Goal: Ask a question: Seek information or help from site administrators or community

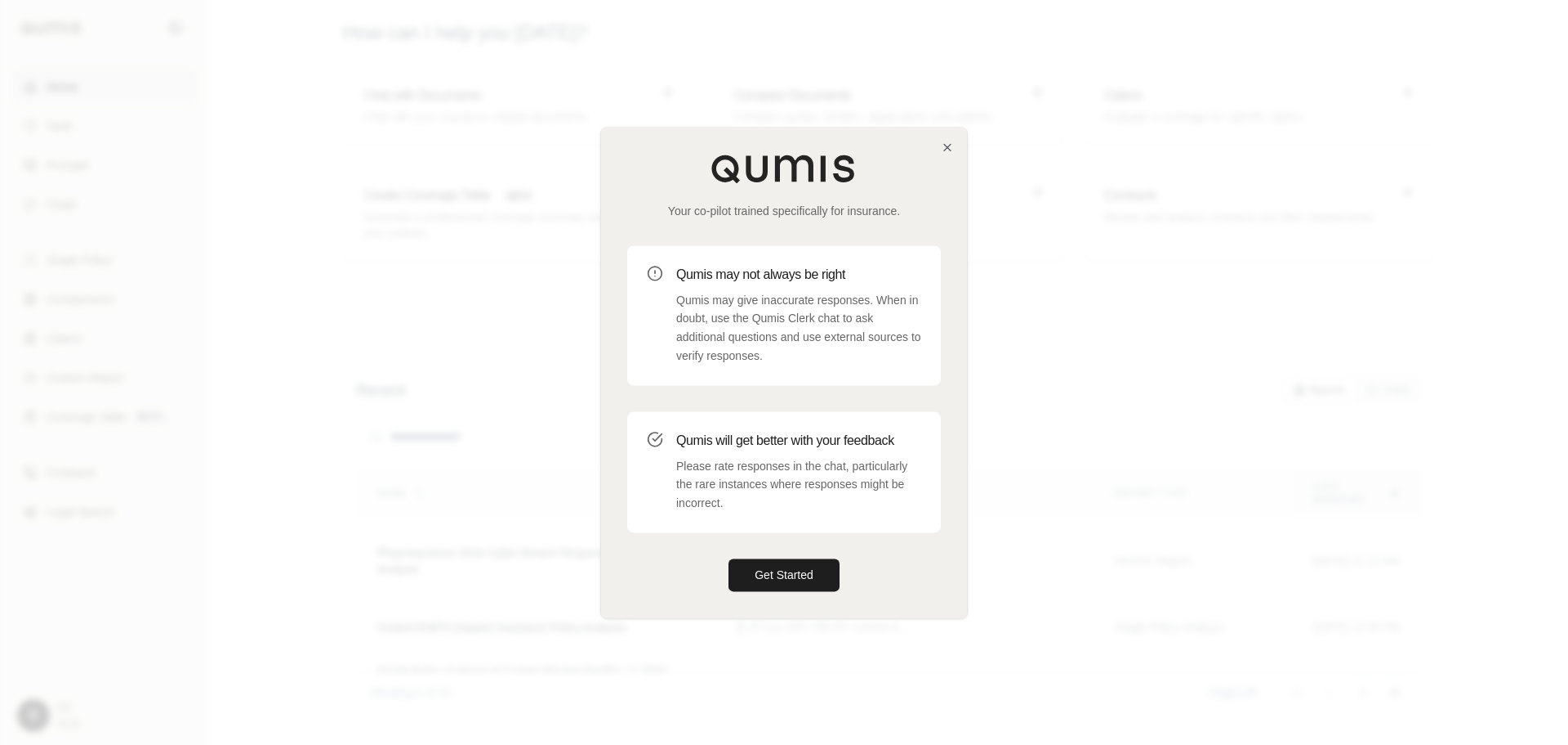
click at [794, 553] on div "Your co-pilot trained specifically for insurance. Qumis may not always be right…" at bounding box center [784, 372] width 366 height 490
click at [791, 584] on button "Get Started" at bounding box center [784, 574] width 111 height 33
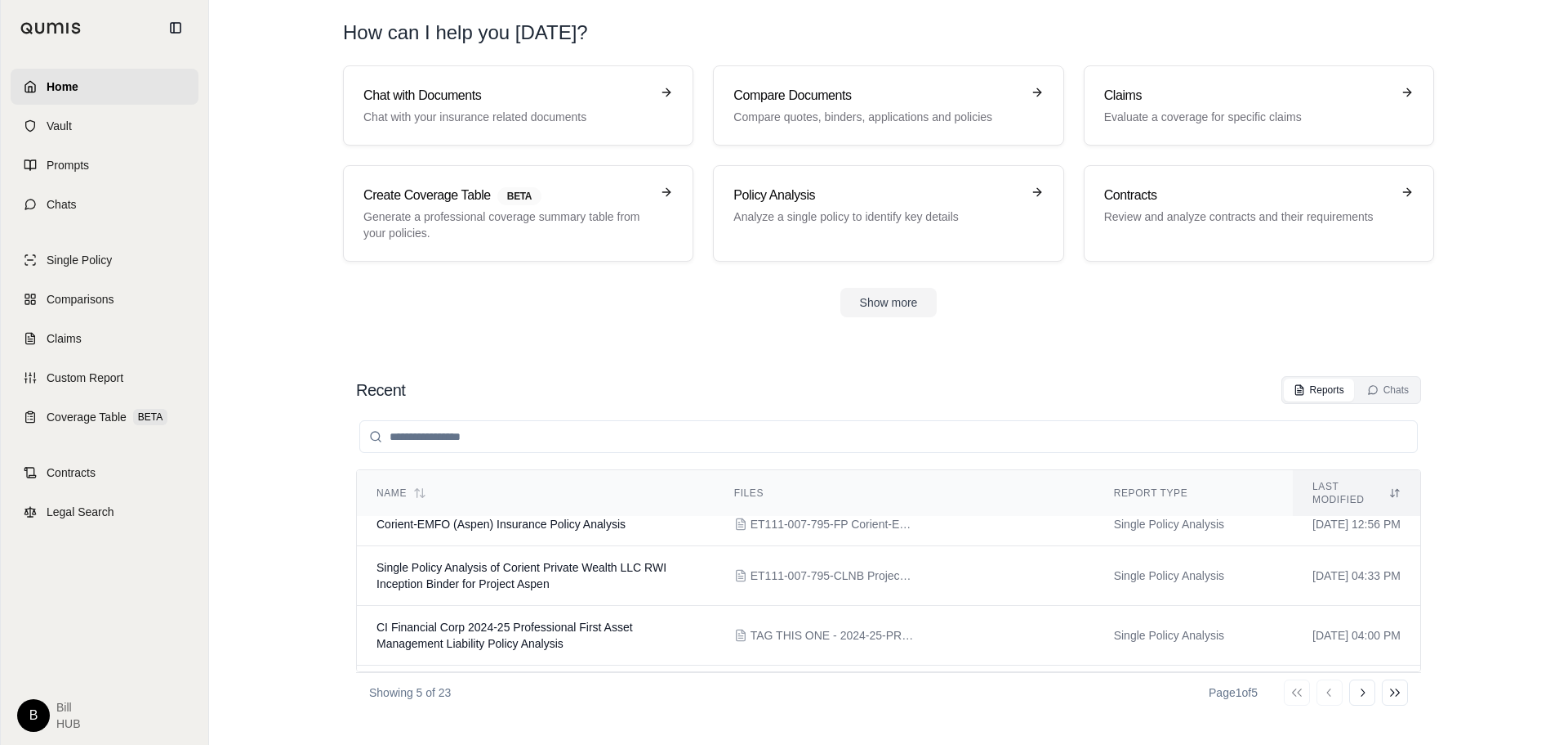
scroll to position [126, 0]
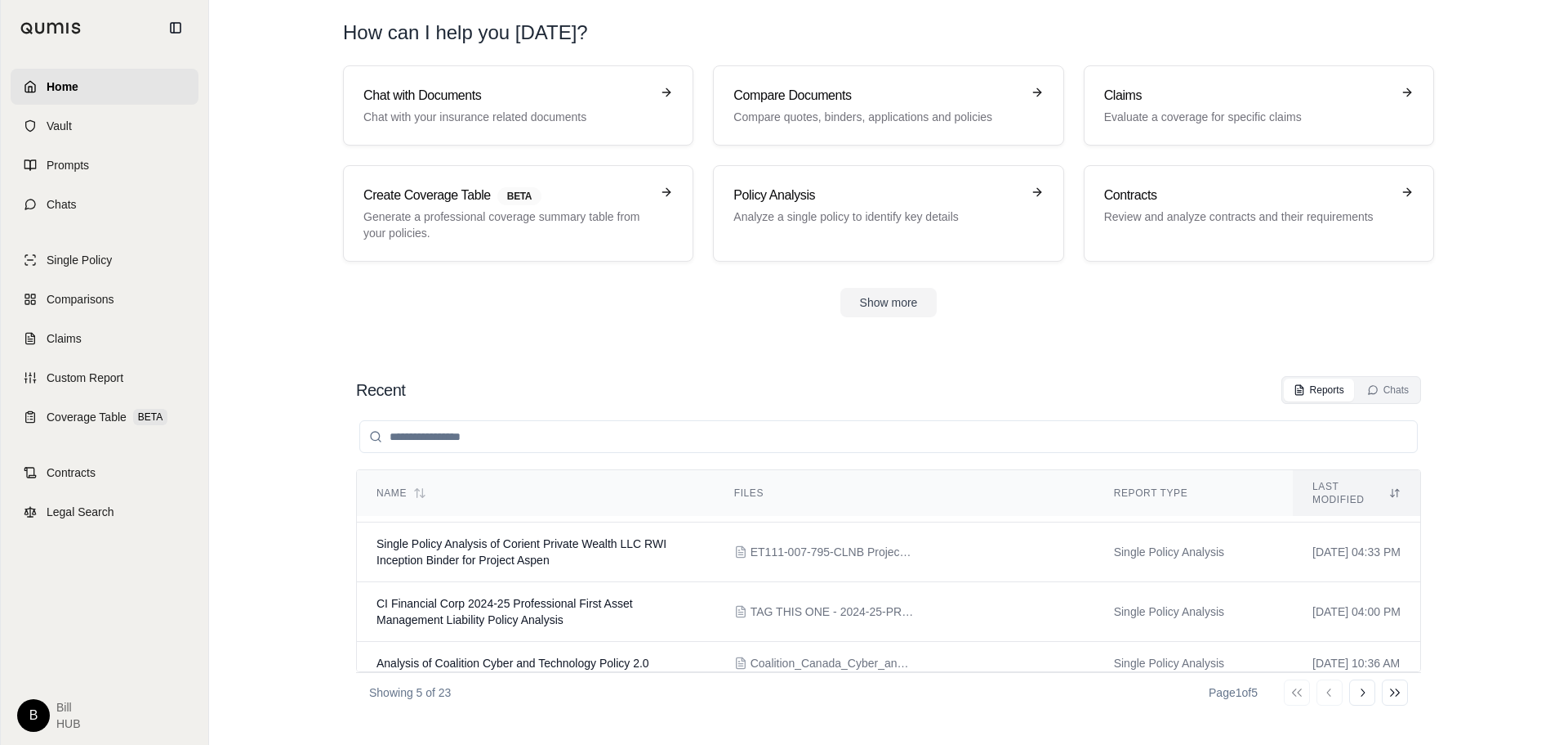
click at [1369, 689] on icon at bounding box center [1363, 693] width 13 height 13
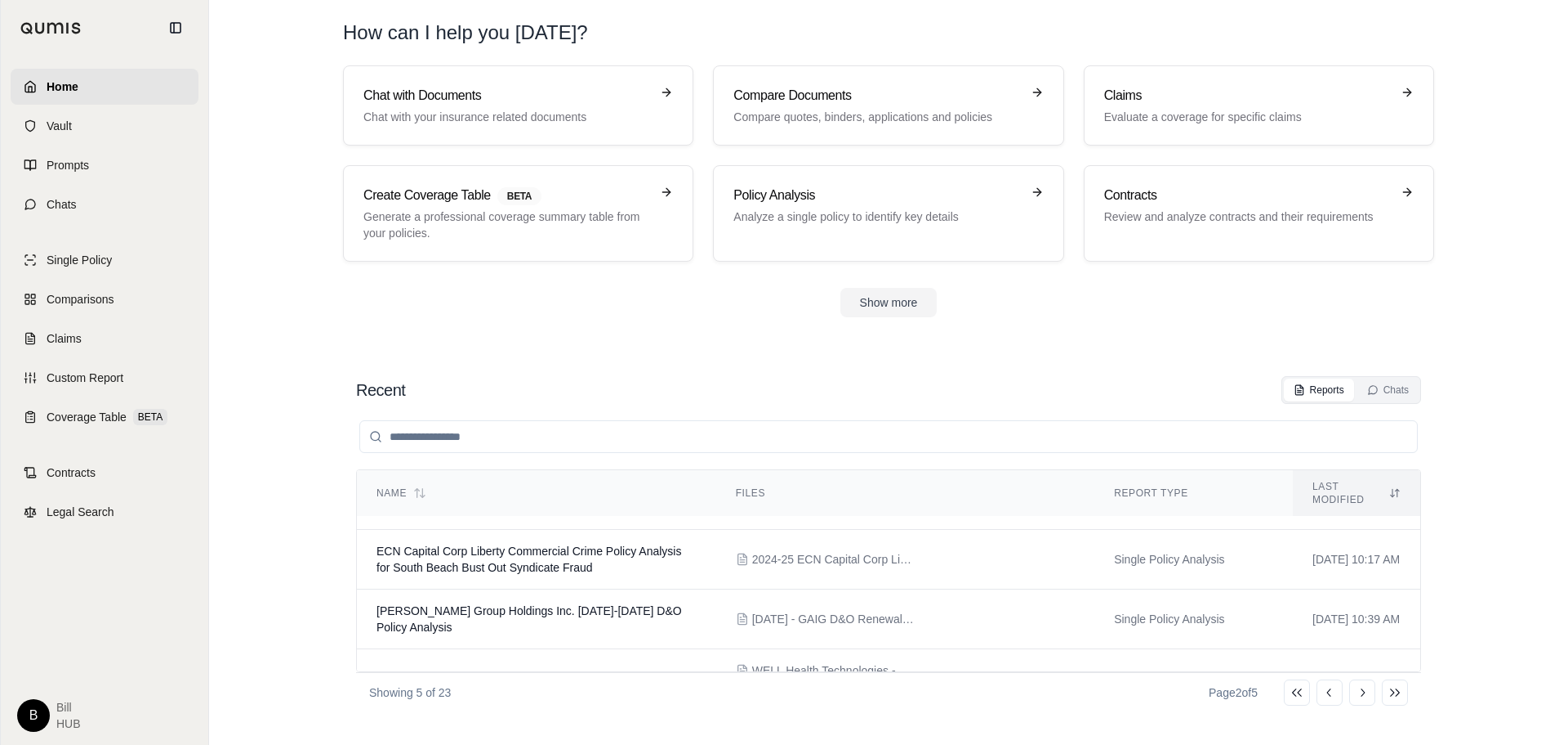
scroll to position [189, 0]
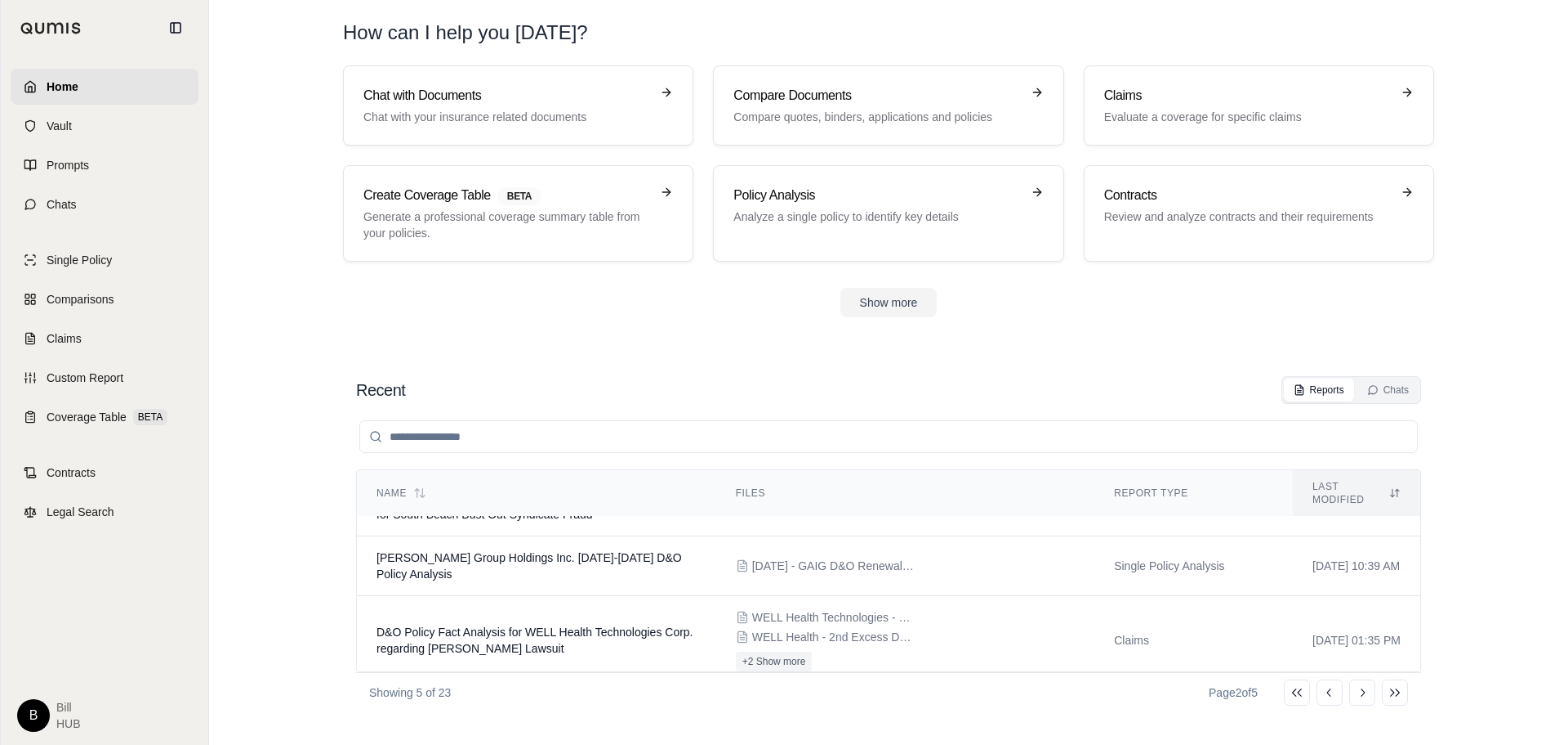
click at [1369, 687] on button "Go to next page" at bounding box center [1362, 692] width 26 height 26
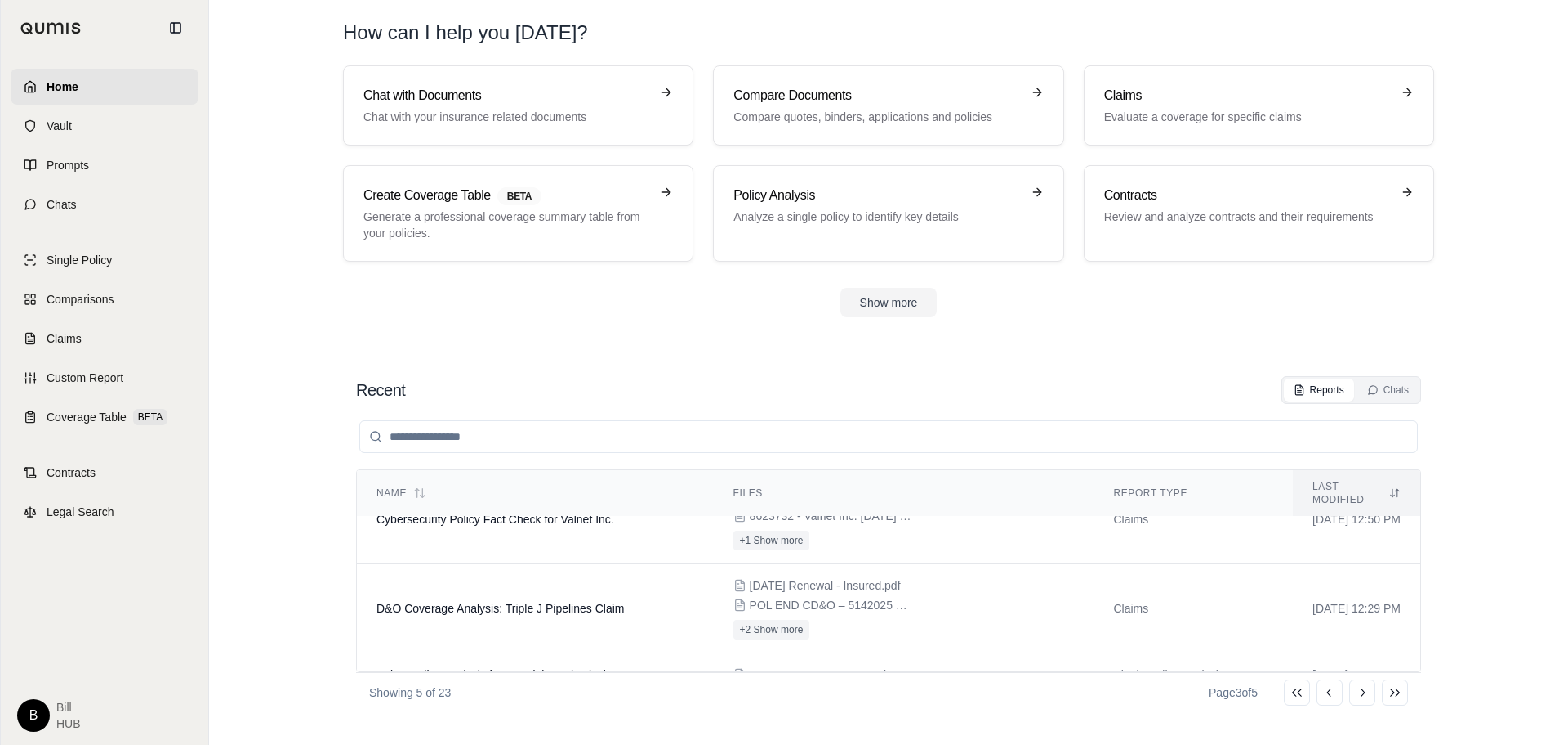
scroll to position [179, 0]
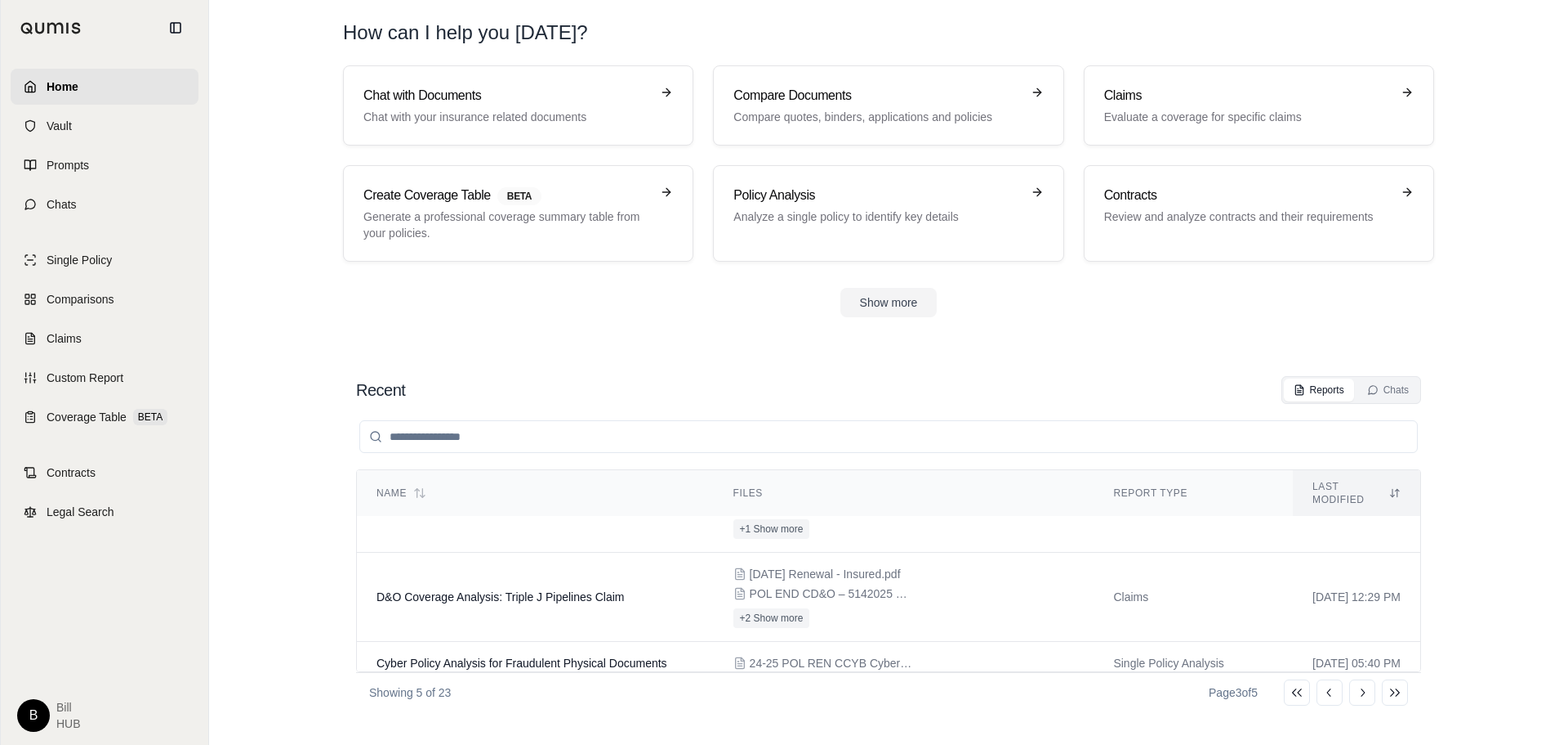
click at [1364, 695] on icon at bounding box center [1363, 693] width 13 height 13
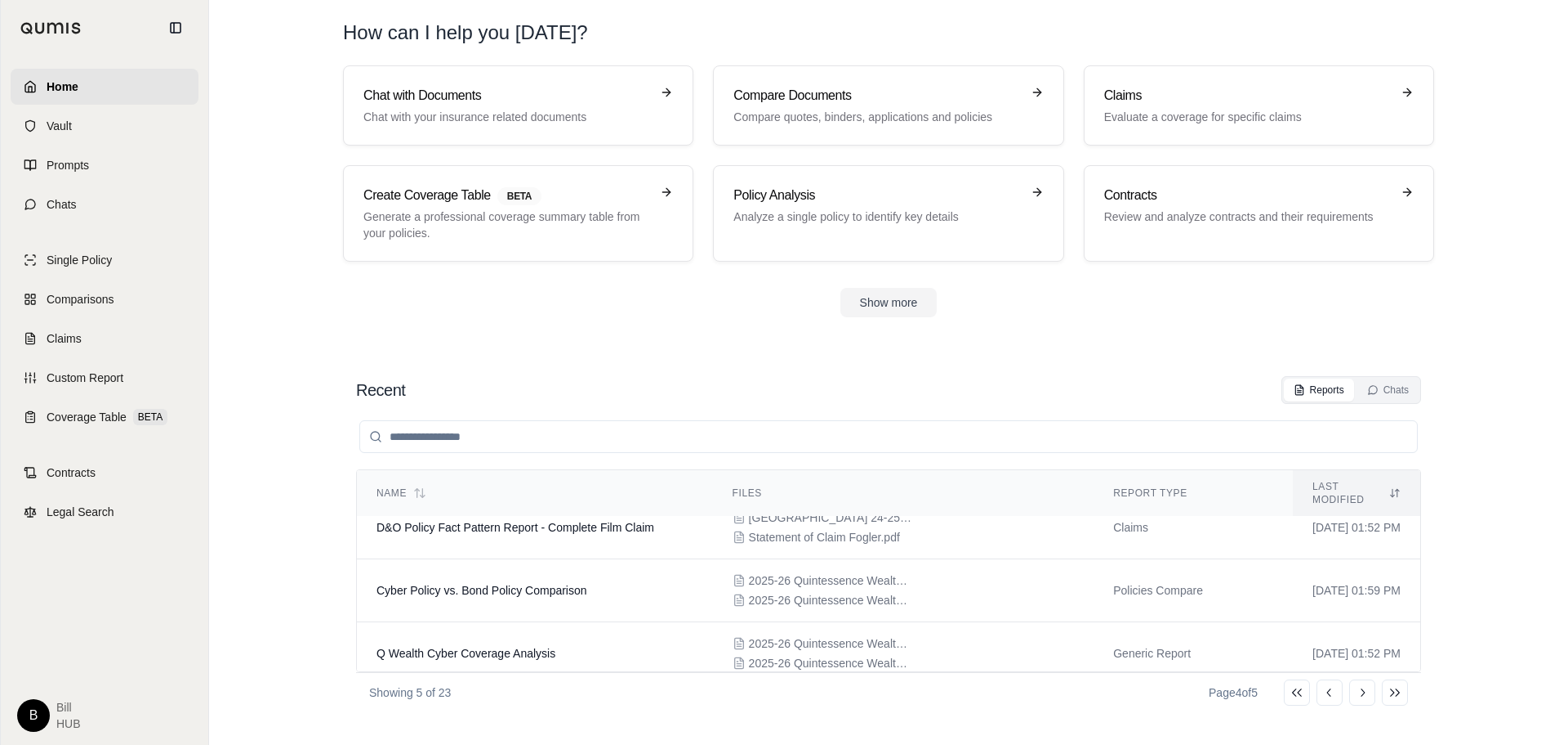
click at [1329, 689] on icon at bounding box center [1330, 693] width 13 height 13
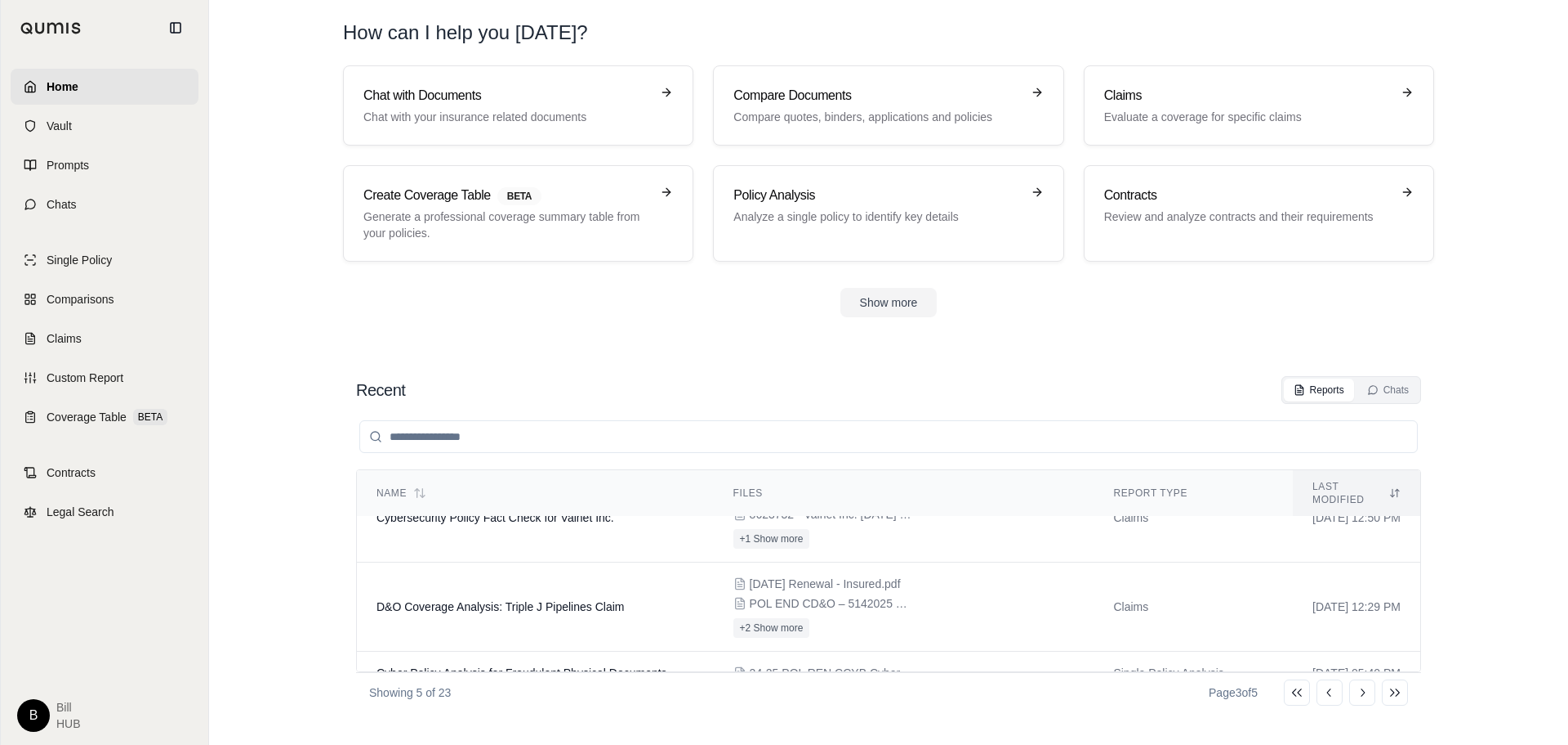
scroll to position [179, 0]
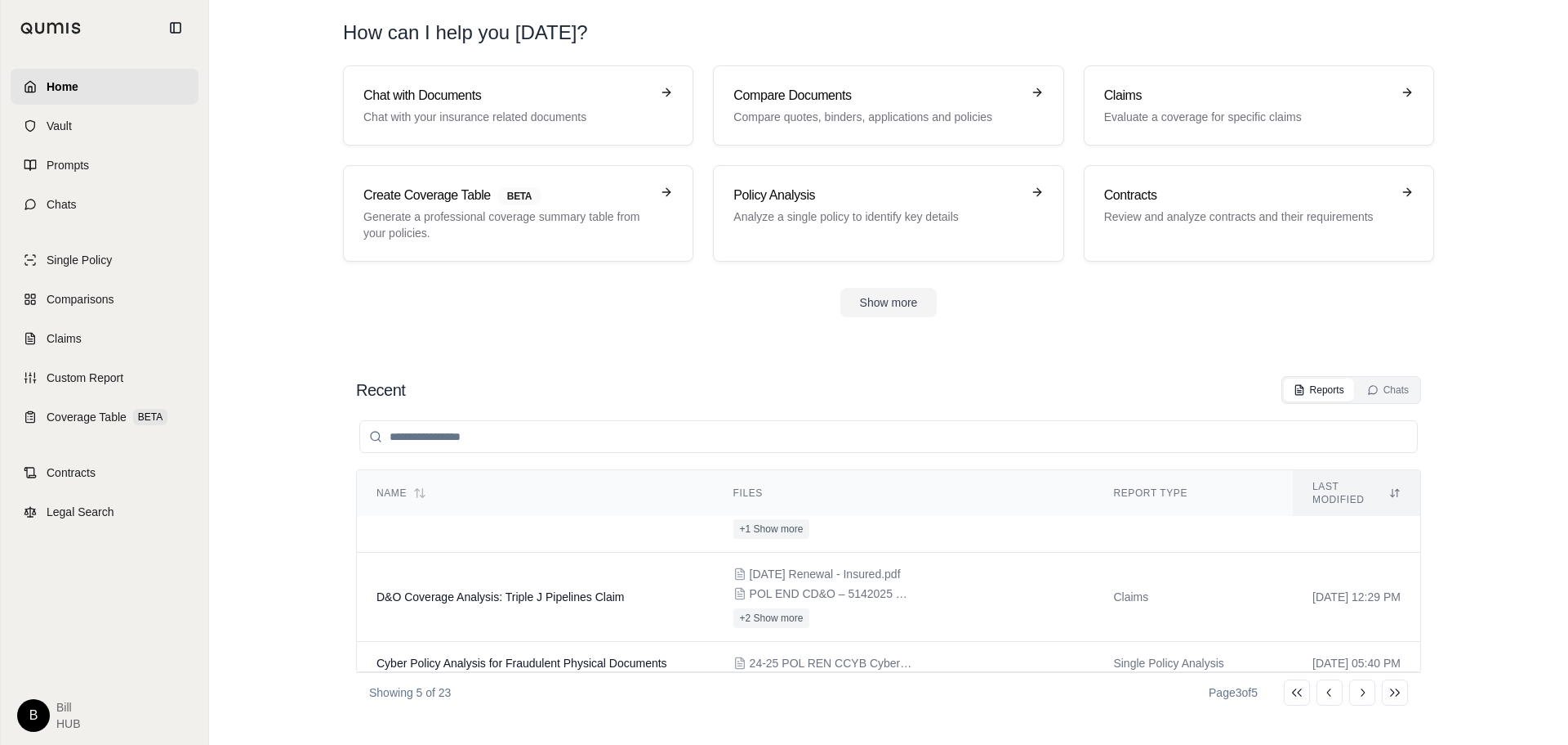
click at [1329, 689] on icon at bounding box center [1330, 693] width 13 height 13
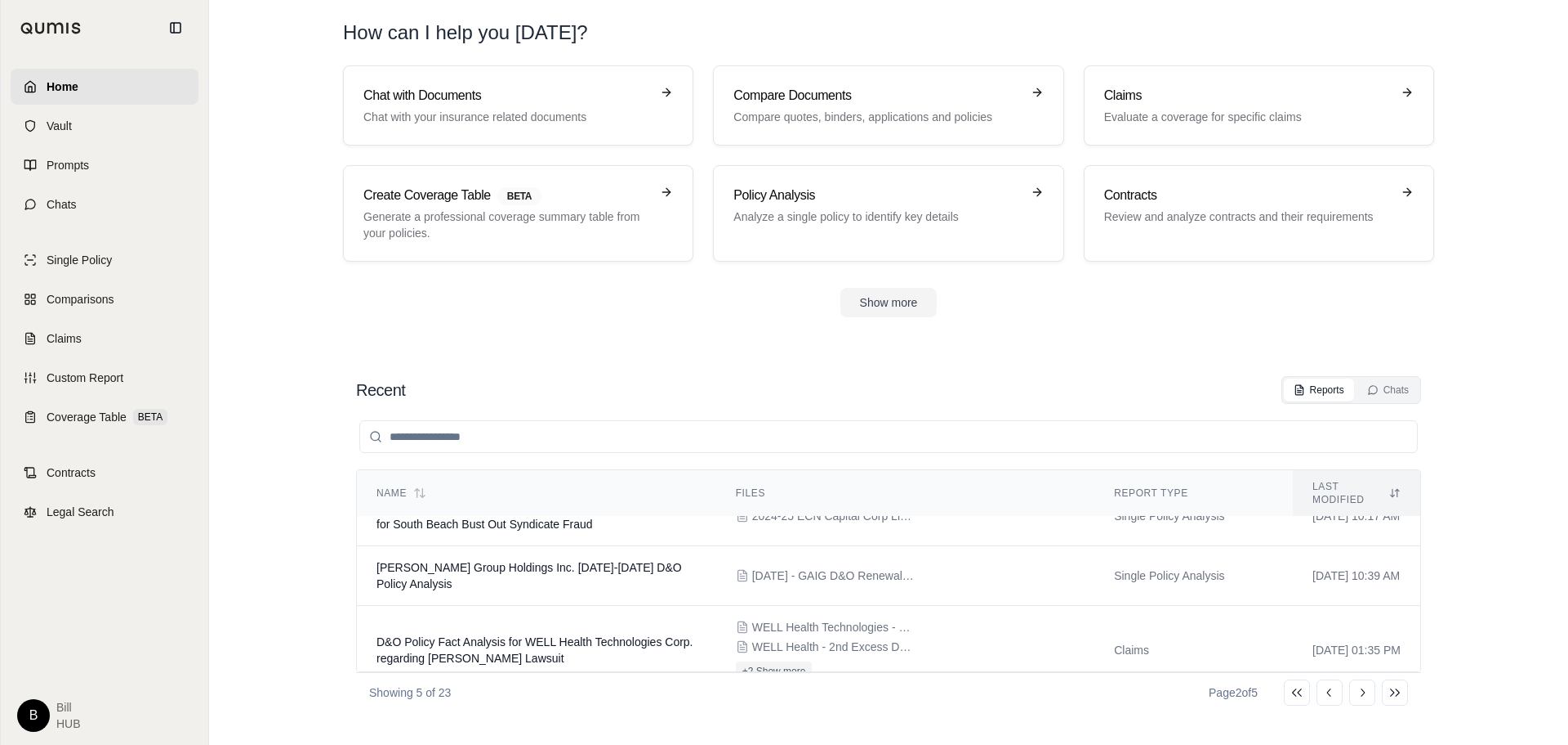
click at [1329, 689] on icon at bounding box center [1330, 693] width 13 height 13
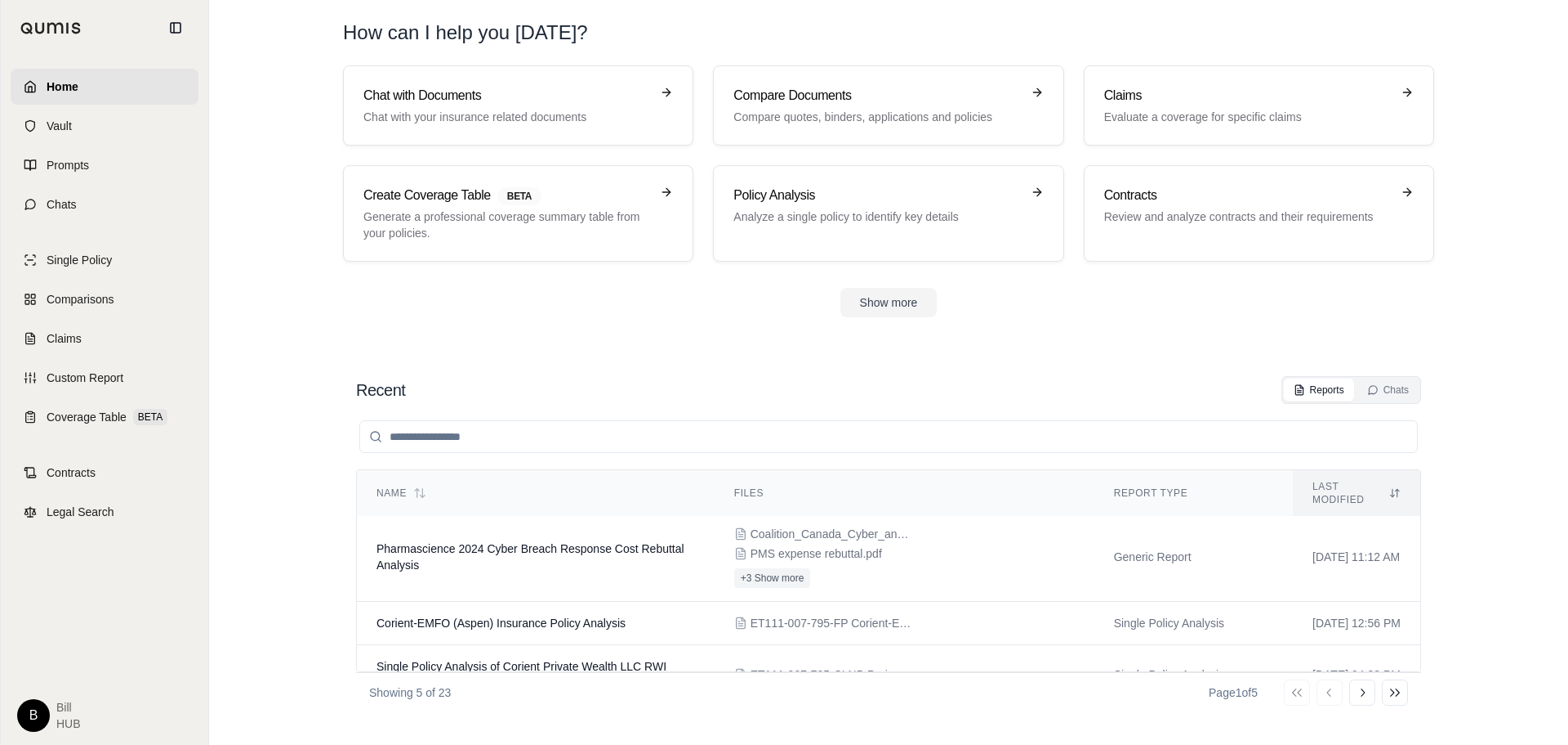
scroll to position [0, 0]
click at [45, 210] on link "Chats" at bounding box center [104, 203] width 188 height 36
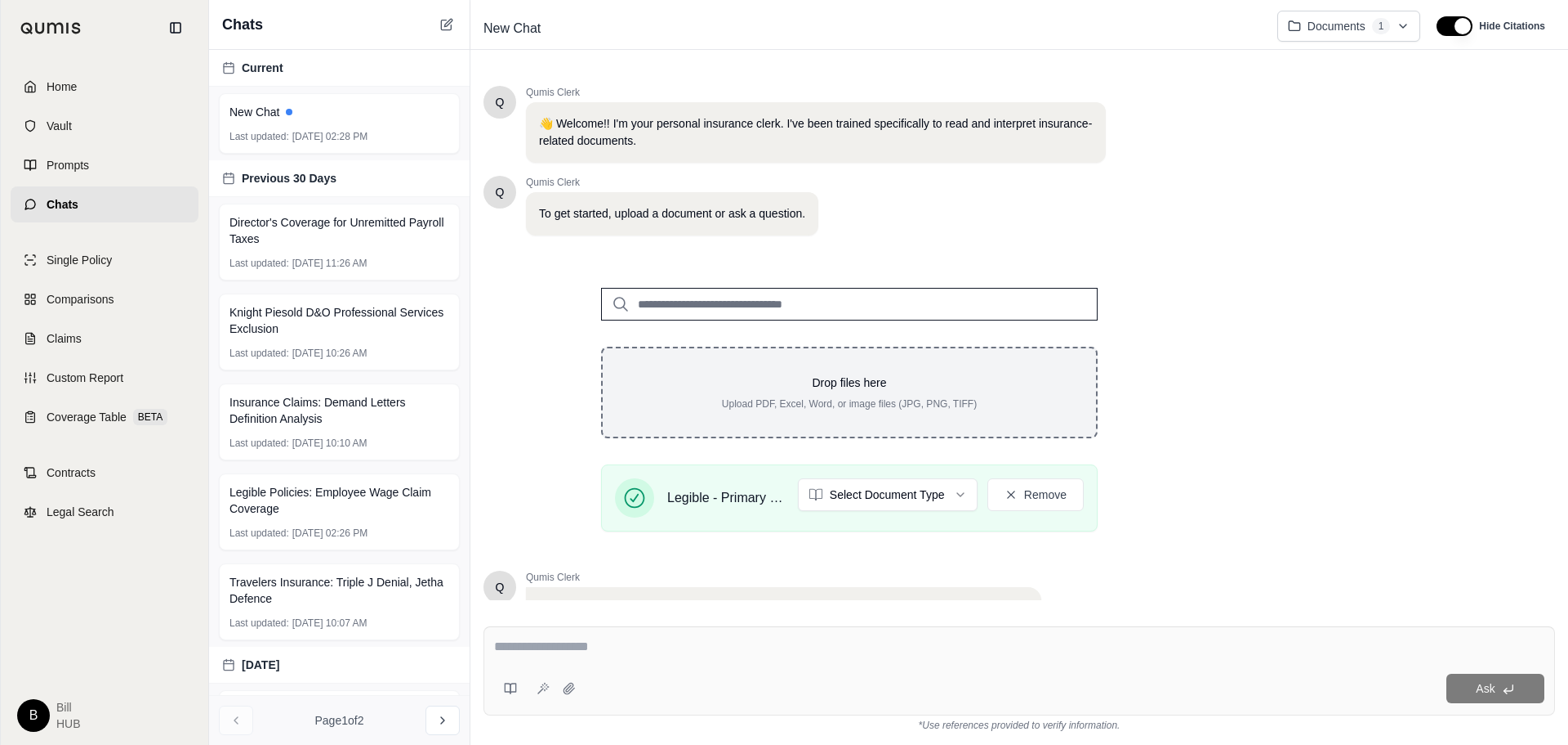
scroll to position [141, 0]
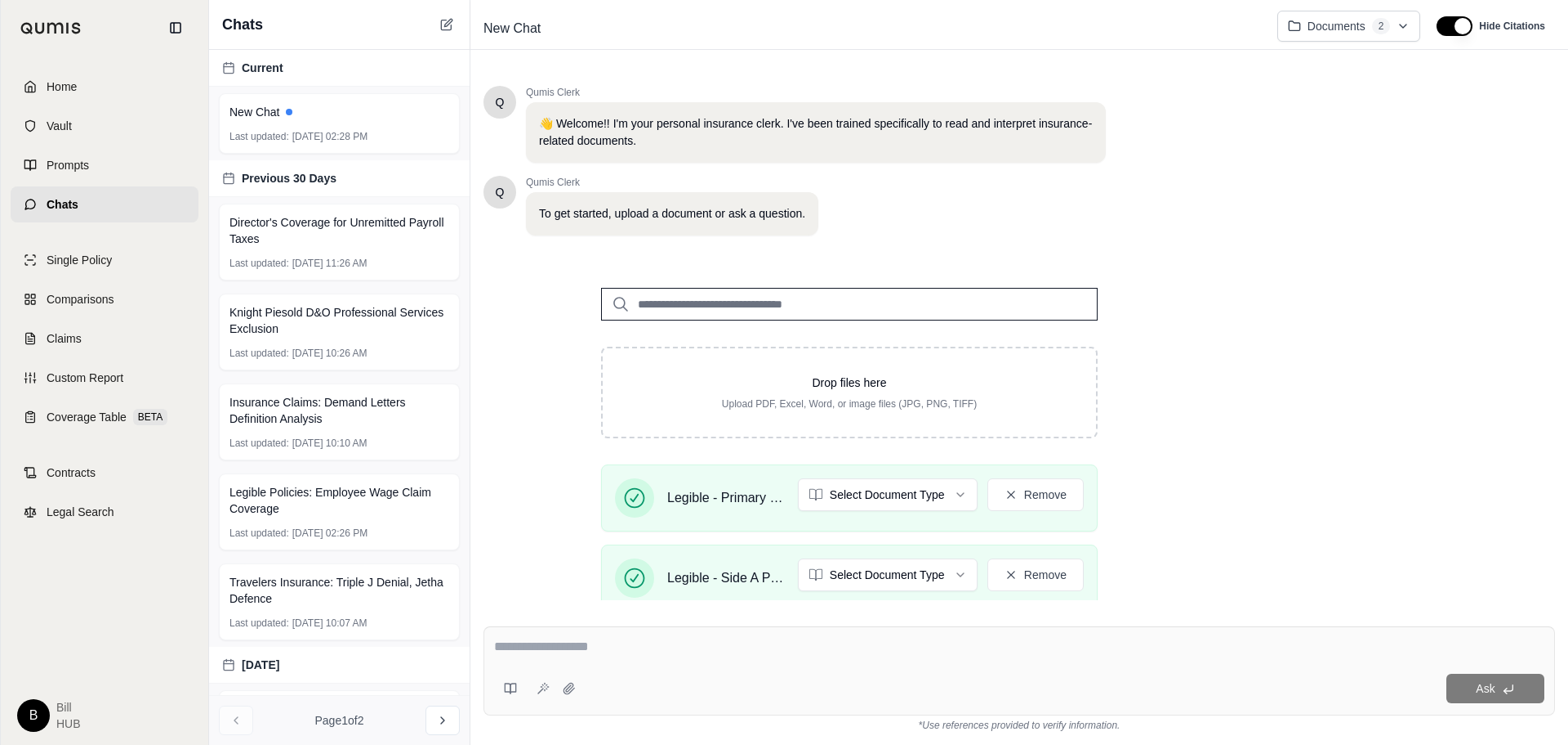
click at [1173, 410] on div "Drop files here Upload PDF, Excel, Word, or image files (JPG, PNG, TIFF) Legibl…" at bounding box center [849, 442] width 732 height 363
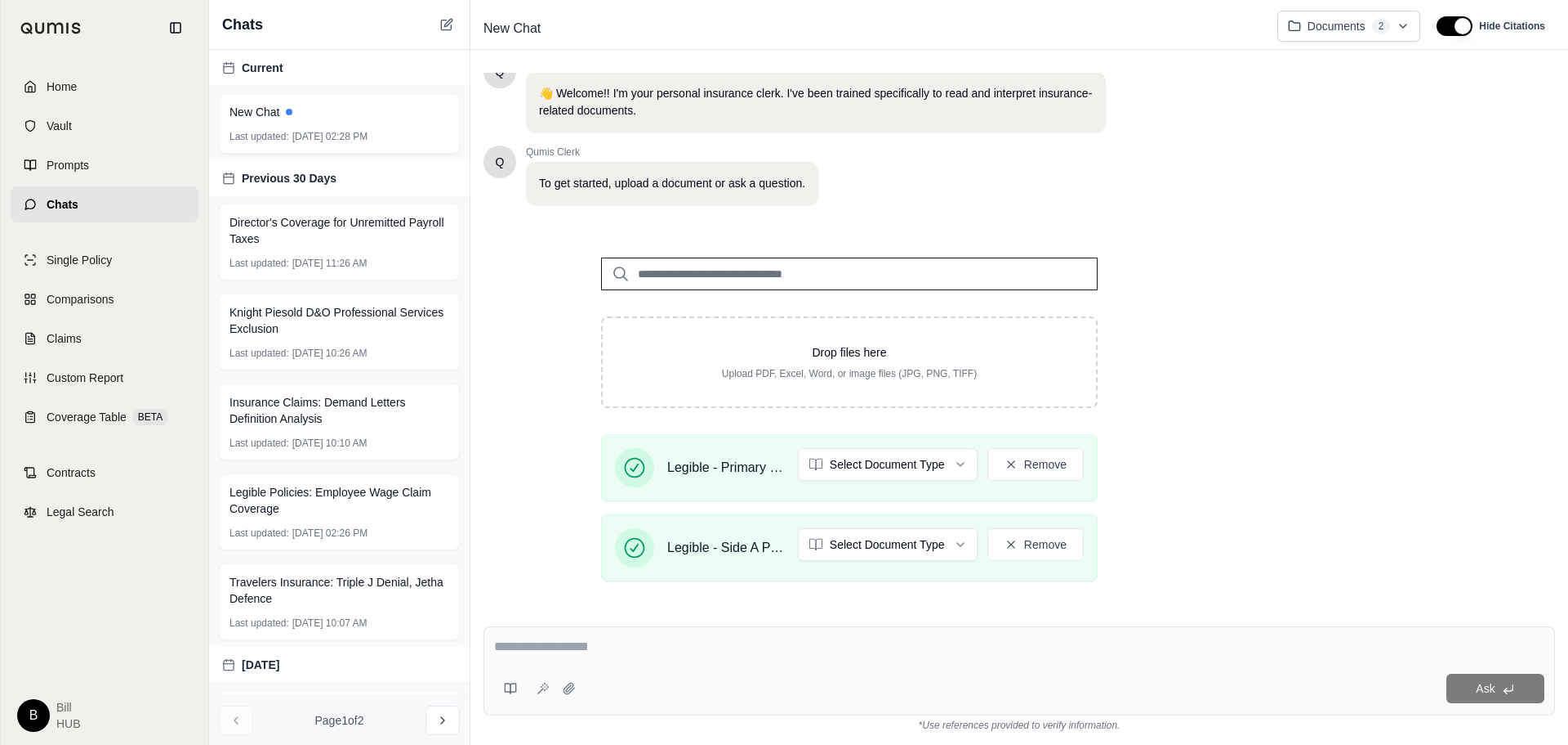
scroll to position [0, 0]
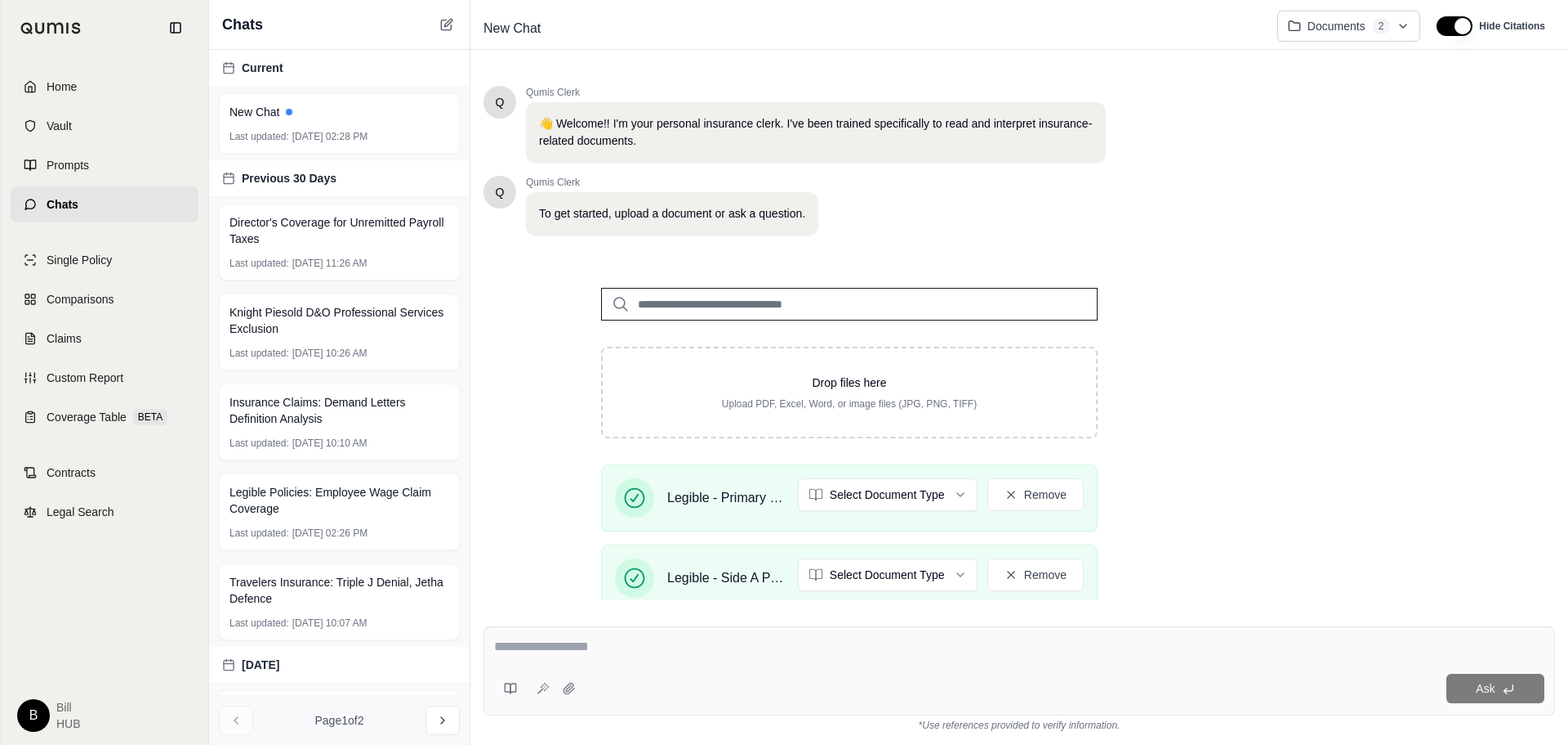
click at [584, 661] on div at bounding box center [1019, 650] width 1051 height 25
click at [593, 645] on textarea at bounding box center [1019, 647] width 1051 height 19
click at [789, 295] on input "search" at bounding box center [849, 305] width 497 height 33
type input "*"
click at [632, 653] on textarea at bounding box center [1019, 647] width 1051 height 19
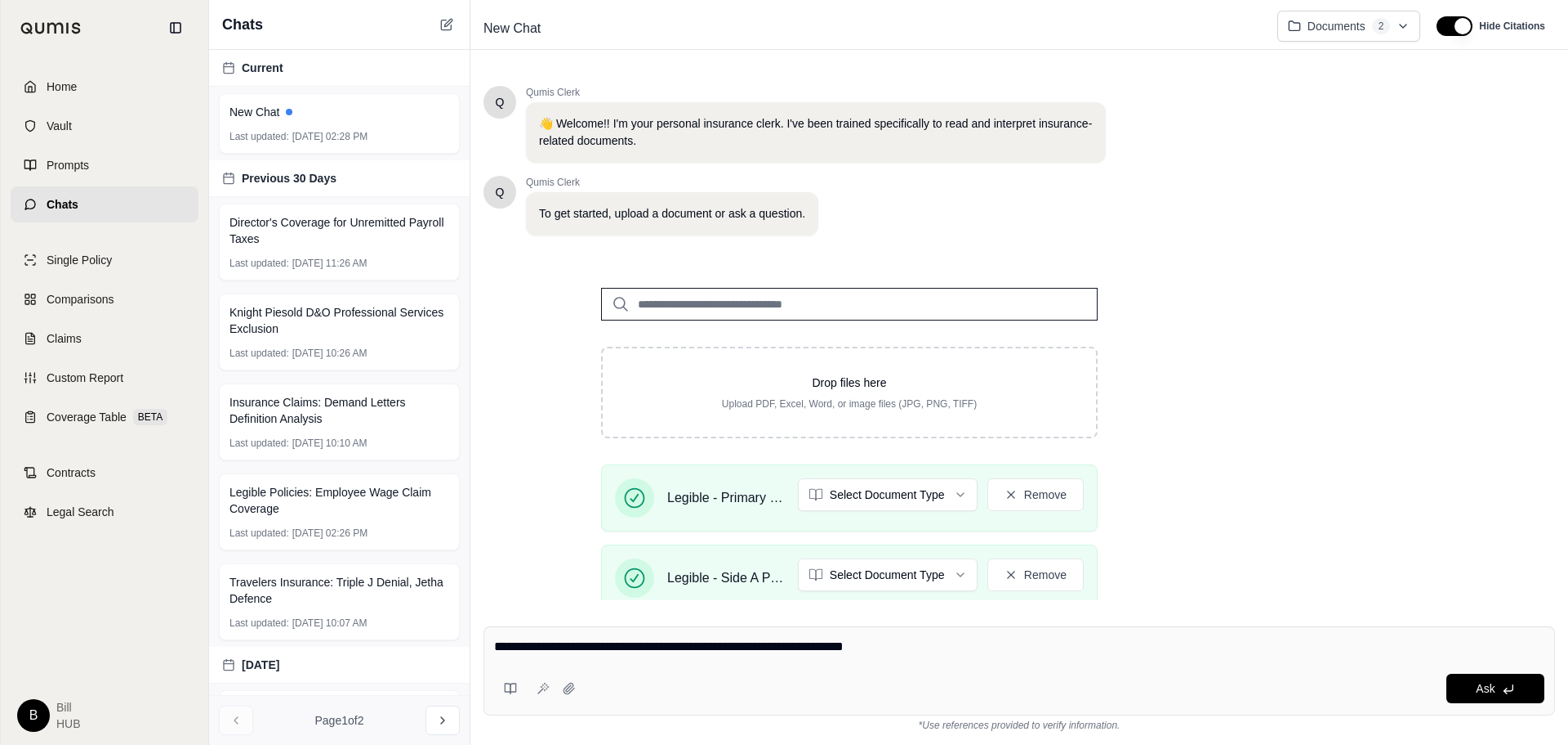
type textarea "**********"
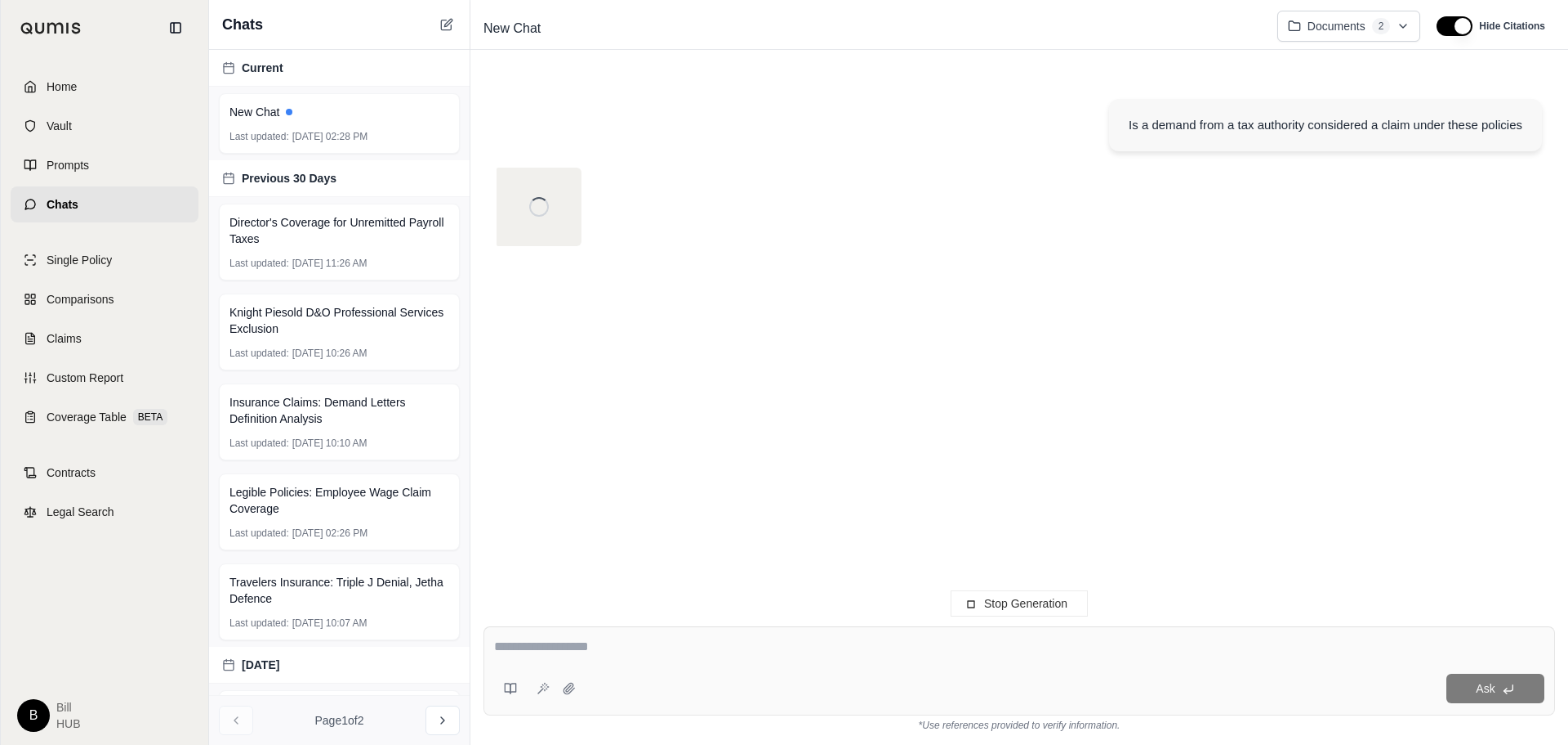
type textarea "*"
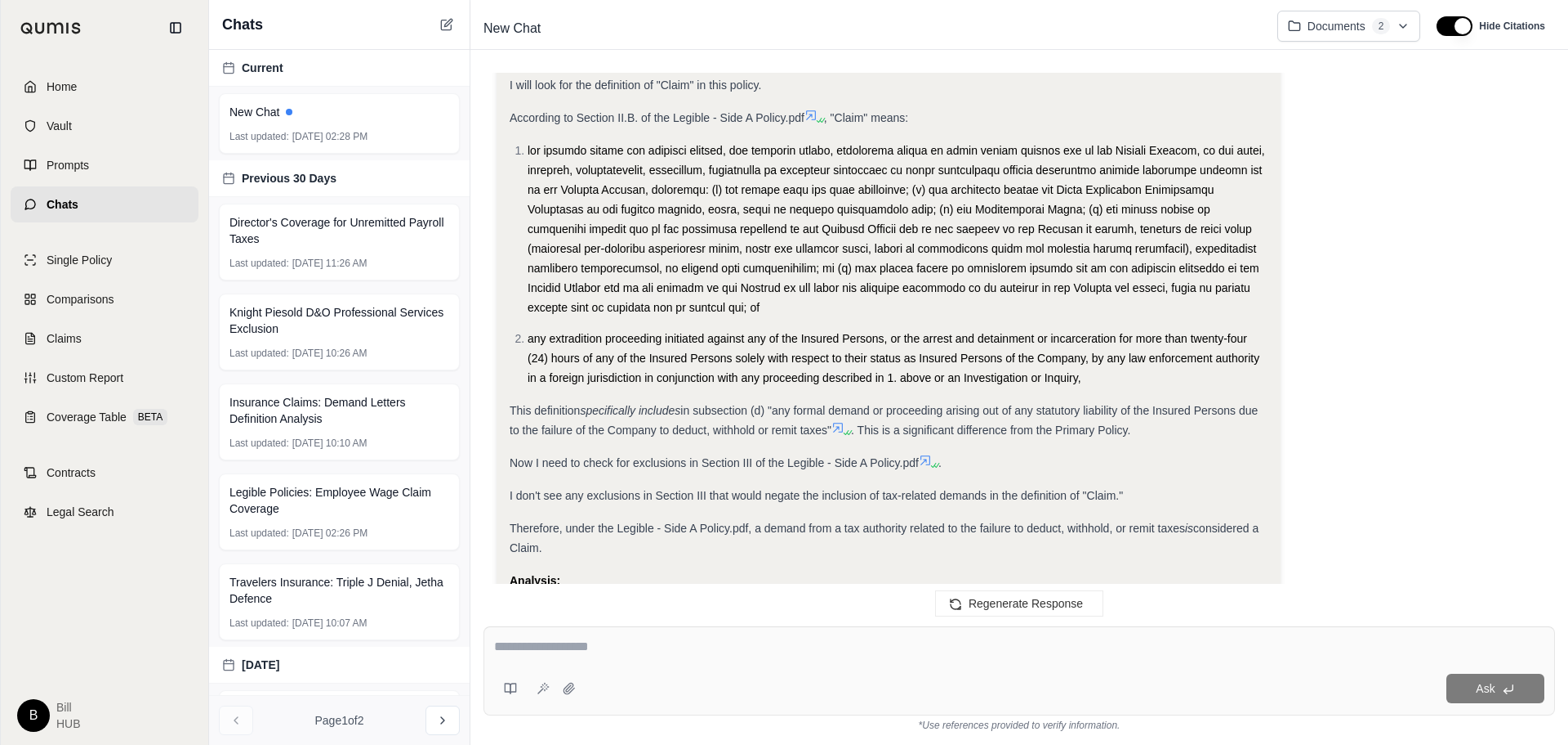
scroll to position [1485, 0]
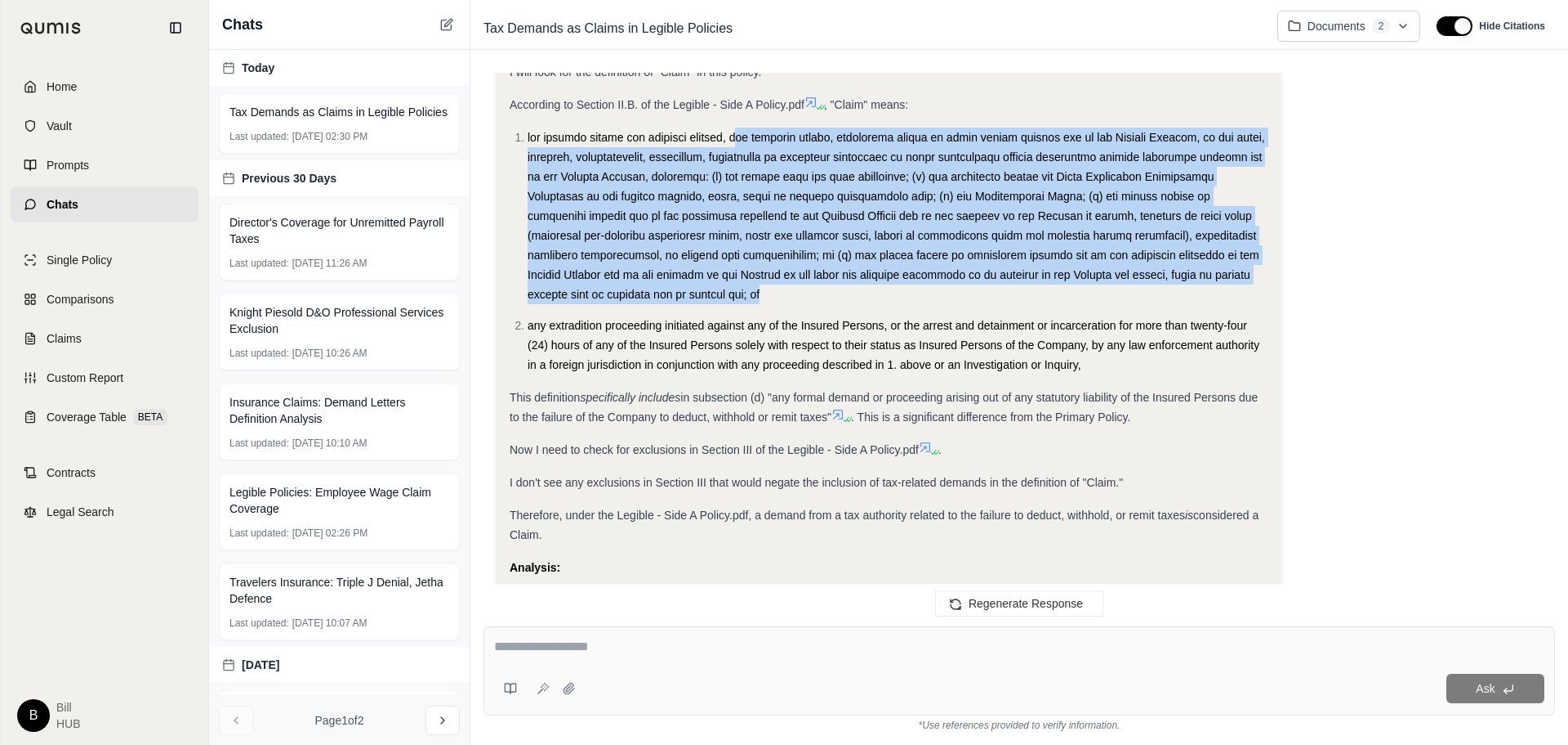
drag, startPoint x: 761, startPoint y: 137, endPoint x: 819, endPoint y: 293, distance: 166.4
click at [819, 293] on li at bounding box center [898, 215] width 740 height 176
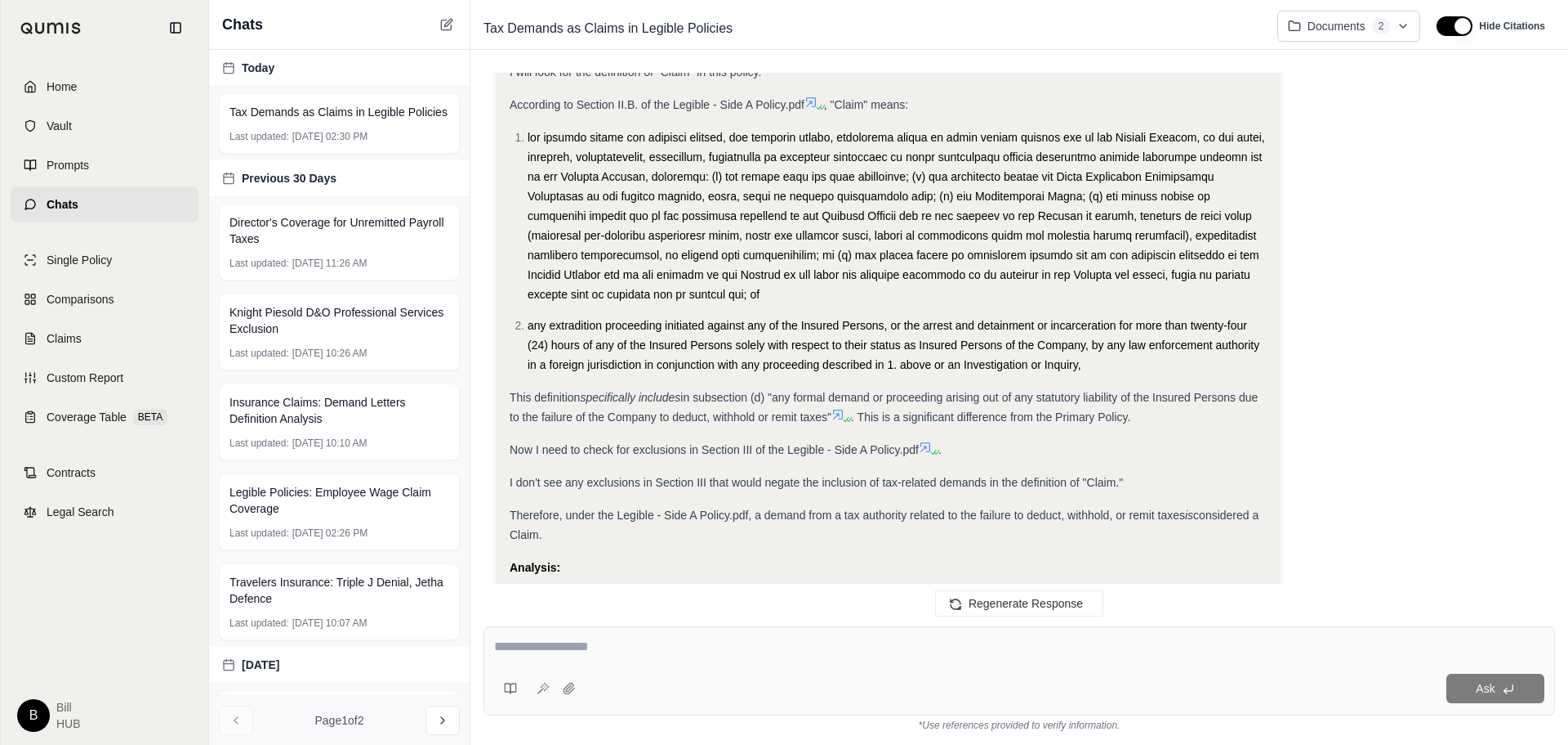
click at [619, 339] on span "any extradition proceeding initiated against any of the Insured Persons, or the…" at bounding box center [894, 345] width 732 height 52
drag, startPoint x: 580, startPoint y: 513, endPoint x: 748, endPoint y: 527, distance: 168.6
click at [748, 527] on div "Therefore, under the Legible - Side A Policy.pdf, a demand from a tax authority…" at bounding box center [888, 524] width 758 height 40
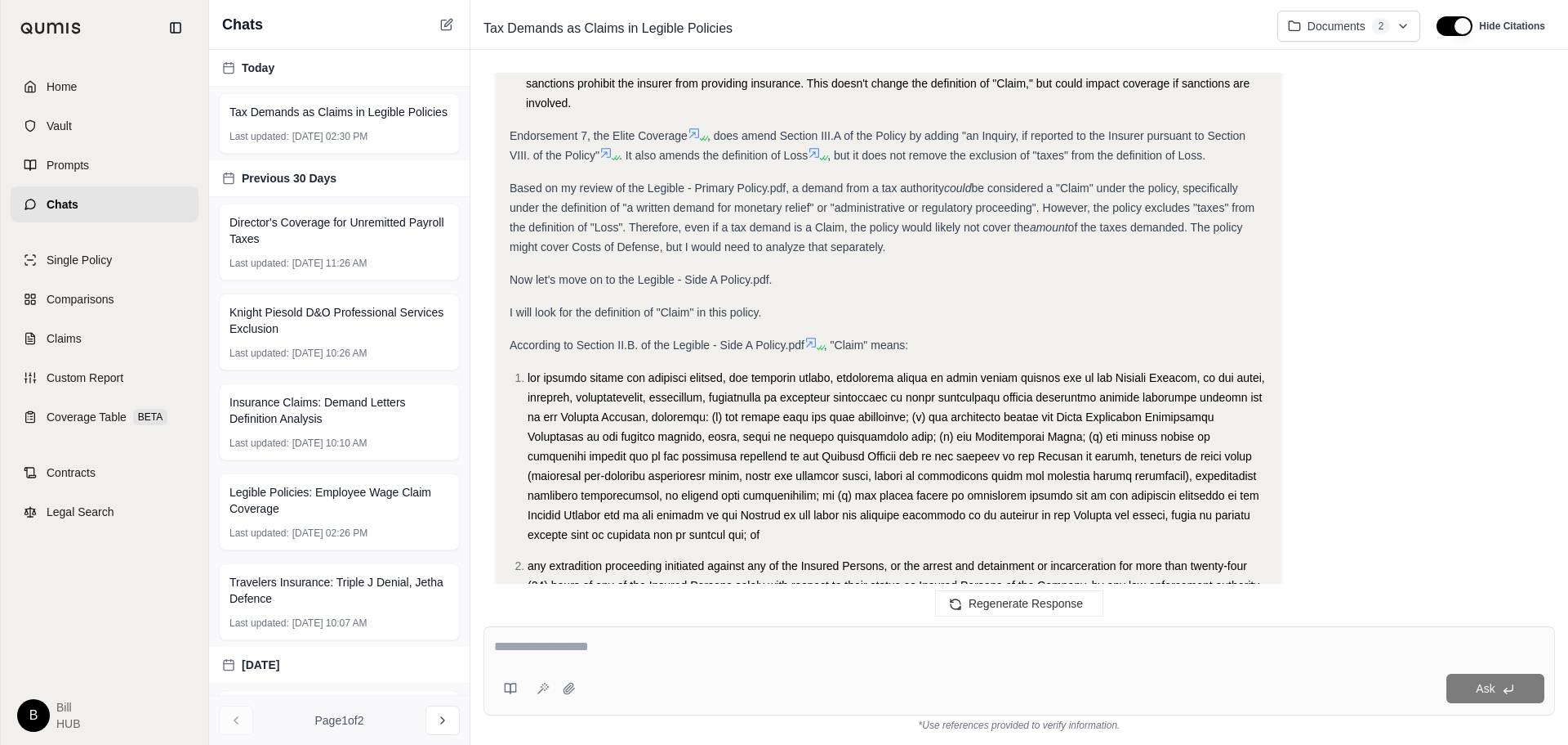
scroll to position [1213, 0]
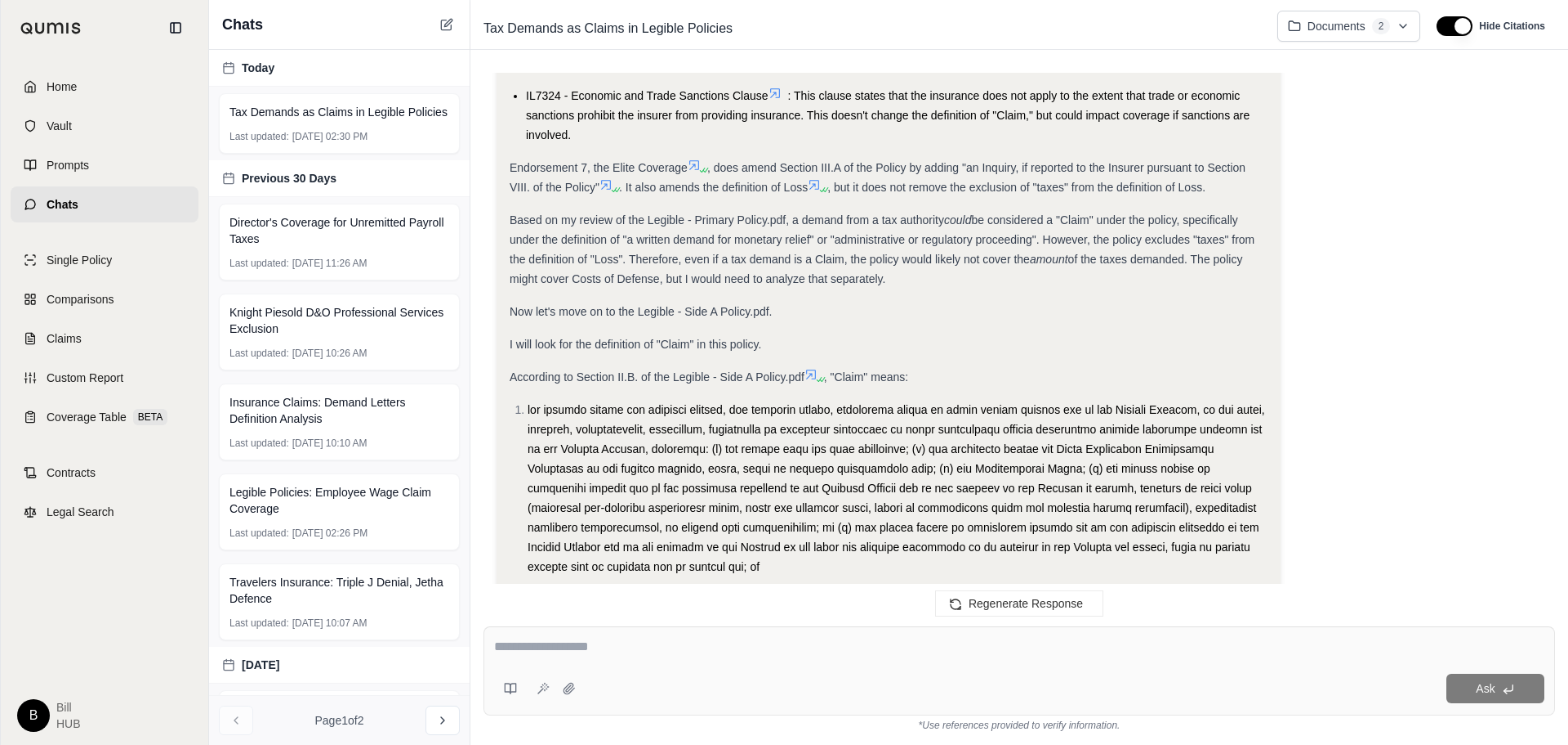
click at [901, 195] on div "Endorsement 7, the Elite Coverage , does amend Section III.A of the Policy by a…" at bounding box center [888, 177] width 758 height 40
drag, startPoint x: 639, startPoint y: 167, endPoint x: 788, endPoint y: 159, distance: 149.2
click at [788, 159] on div "Endorsement 7, the Elite Coverage , does amend Section III.A of the Policy by a…" at bounding box center [888, 177] width 758 height 40
click at [871, 171] on span ", does amend Section III.A of the Policy by adding "an Inquiry, if reported to …" at bounding box center [877, 177] width 736 height 33
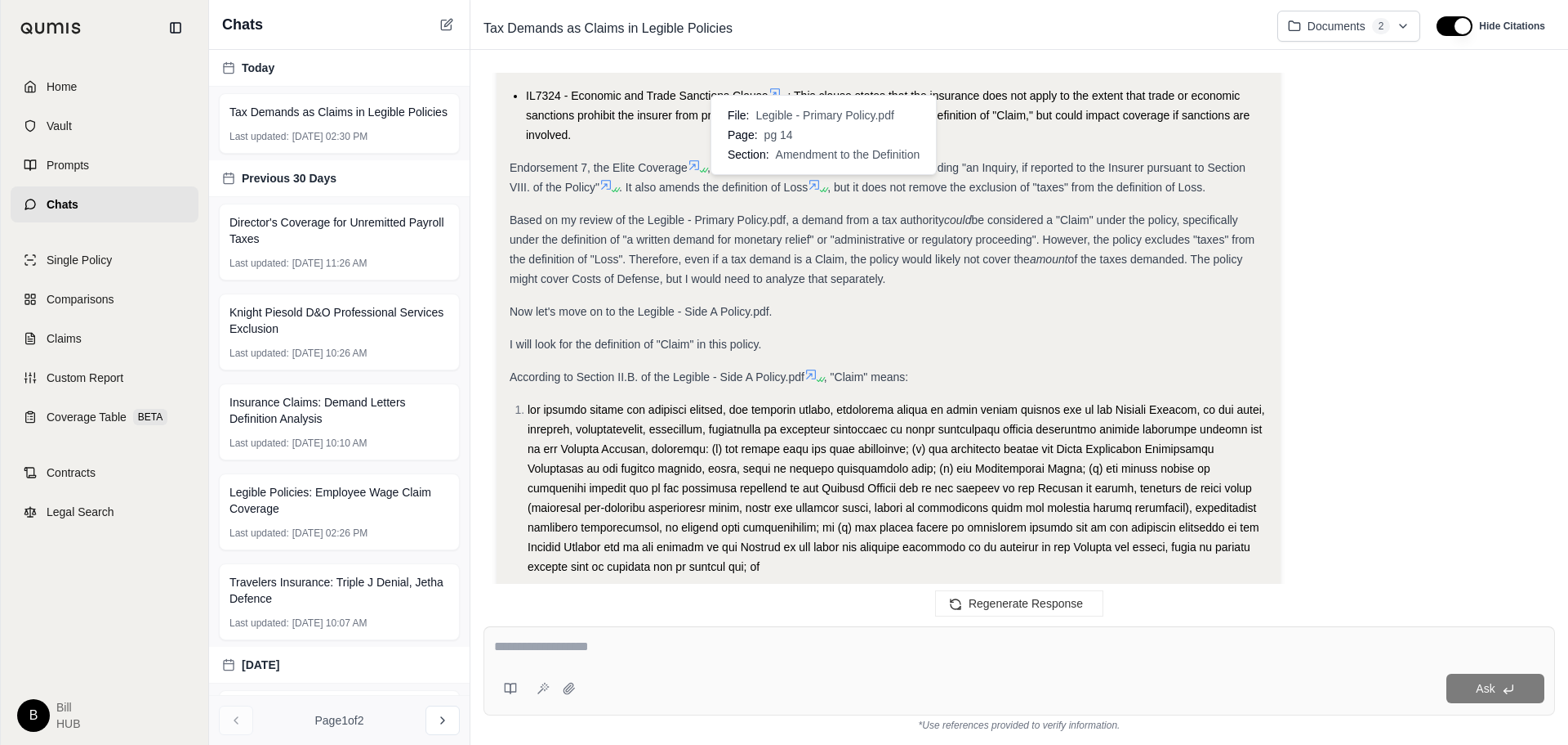
click at [815, 185] on icon at bounding box center [815, 185] width 13 height 13
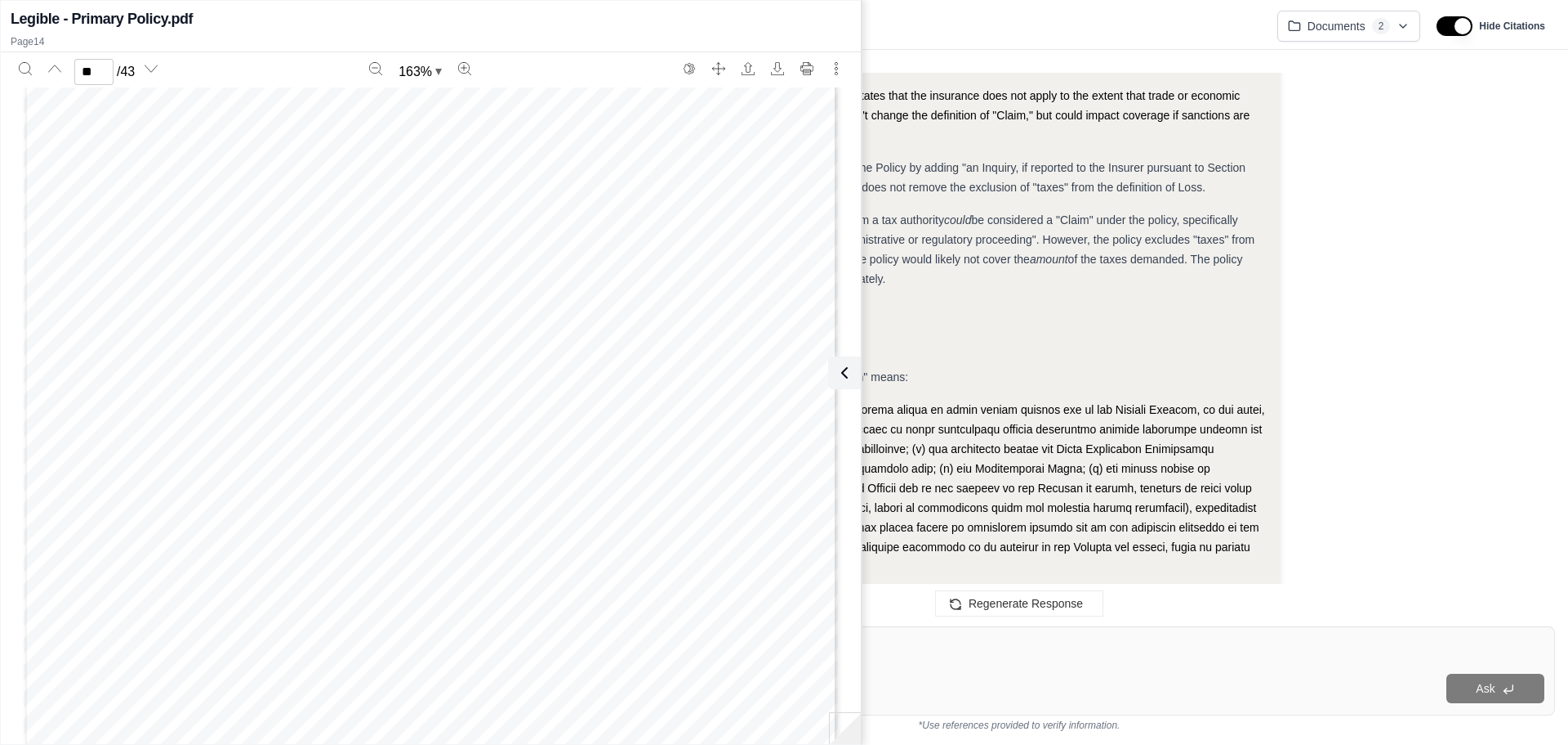
scroll to position [15076, 0]
type input "**"
click at [936, 264] on span "be considered a "Claim" under the policy, specifically under the definition of …" at bounding box center [882, 239] width 745 height 52
drag, startPoint x: 851, startPoint y: 376, endPoint x: 845, endPoint y: 369, distance: 9.2
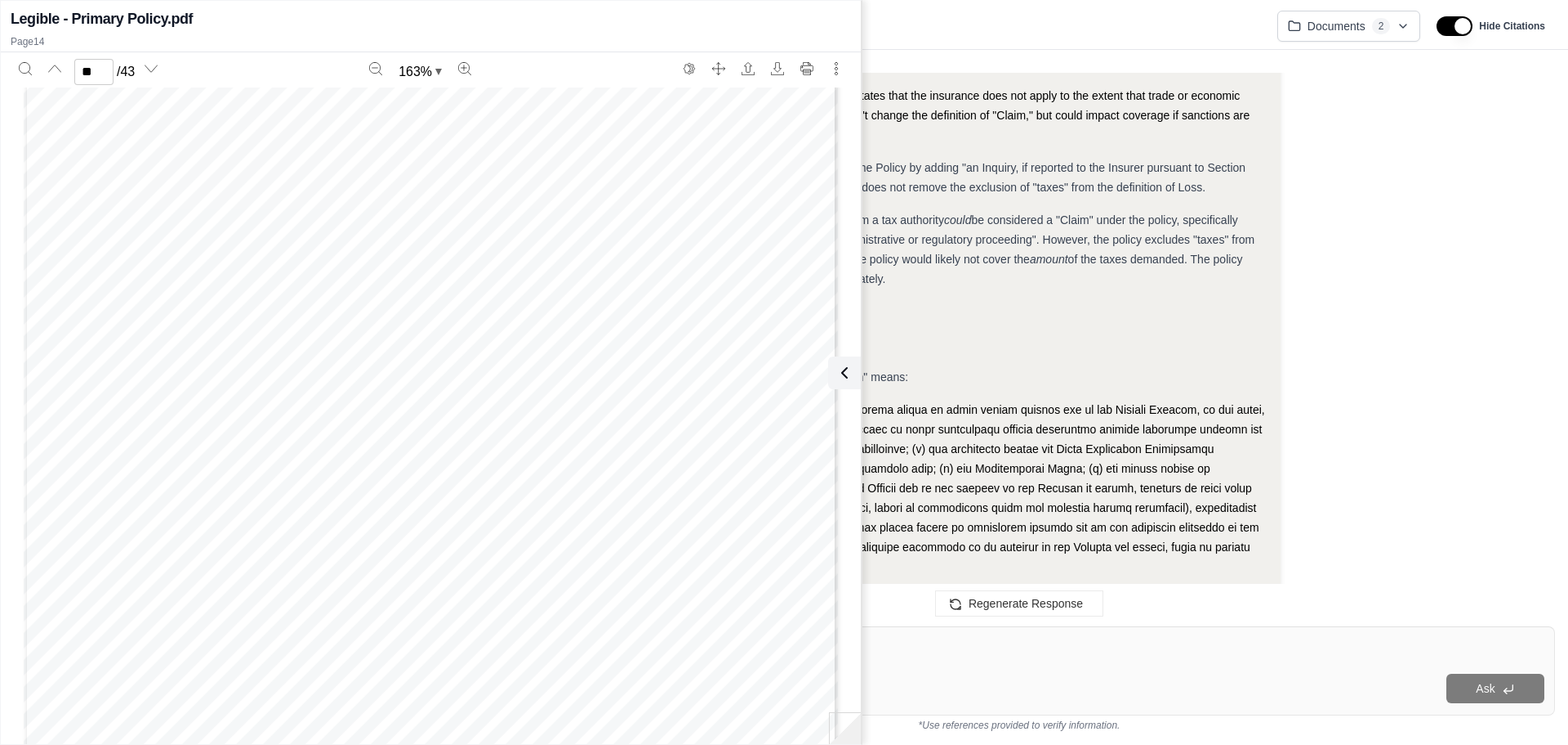
click at [850, 376] on icon at bounding box center [845, 373] width 19 height 19
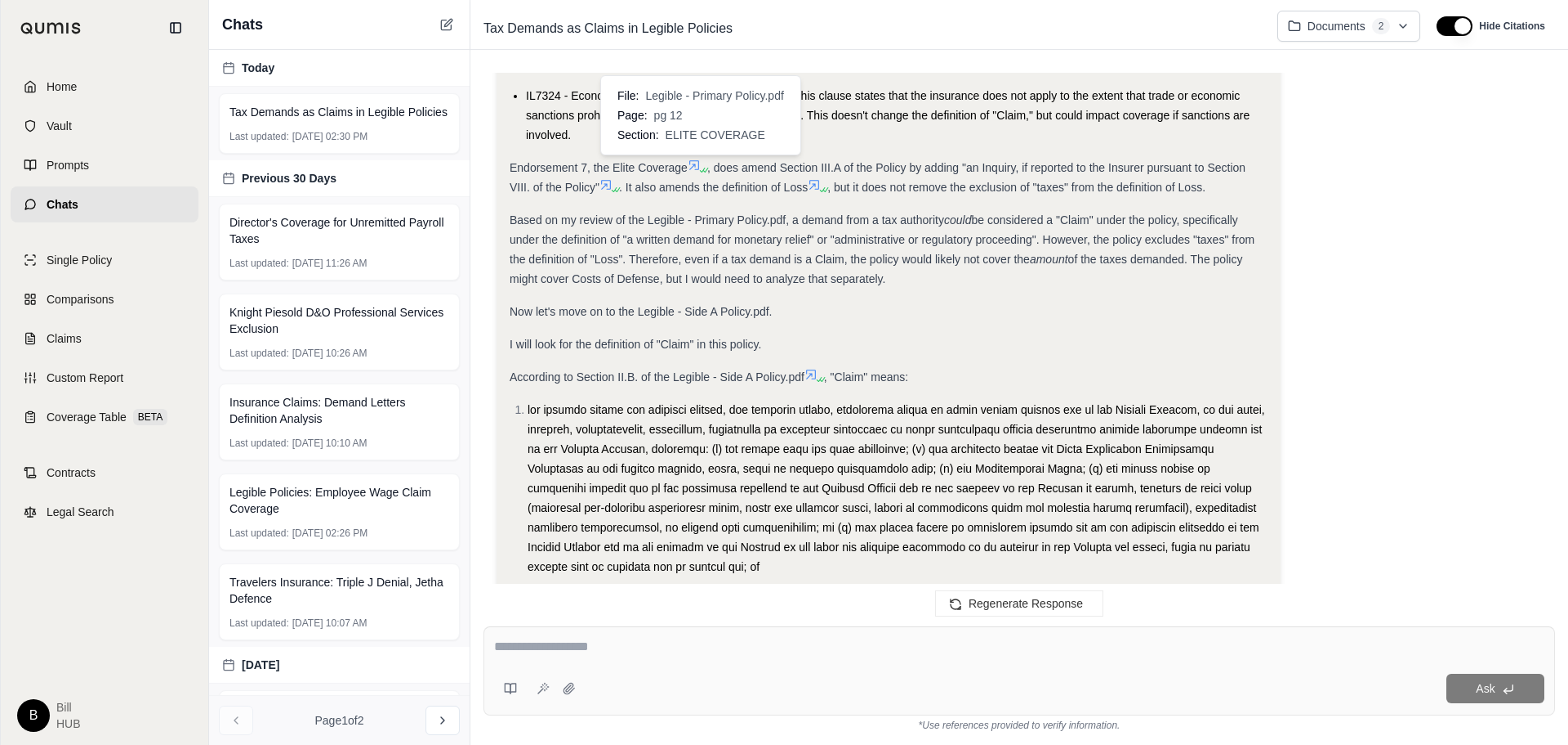
click at [696, 164] on icon at bounding box center [694, 165] width 10 height 10
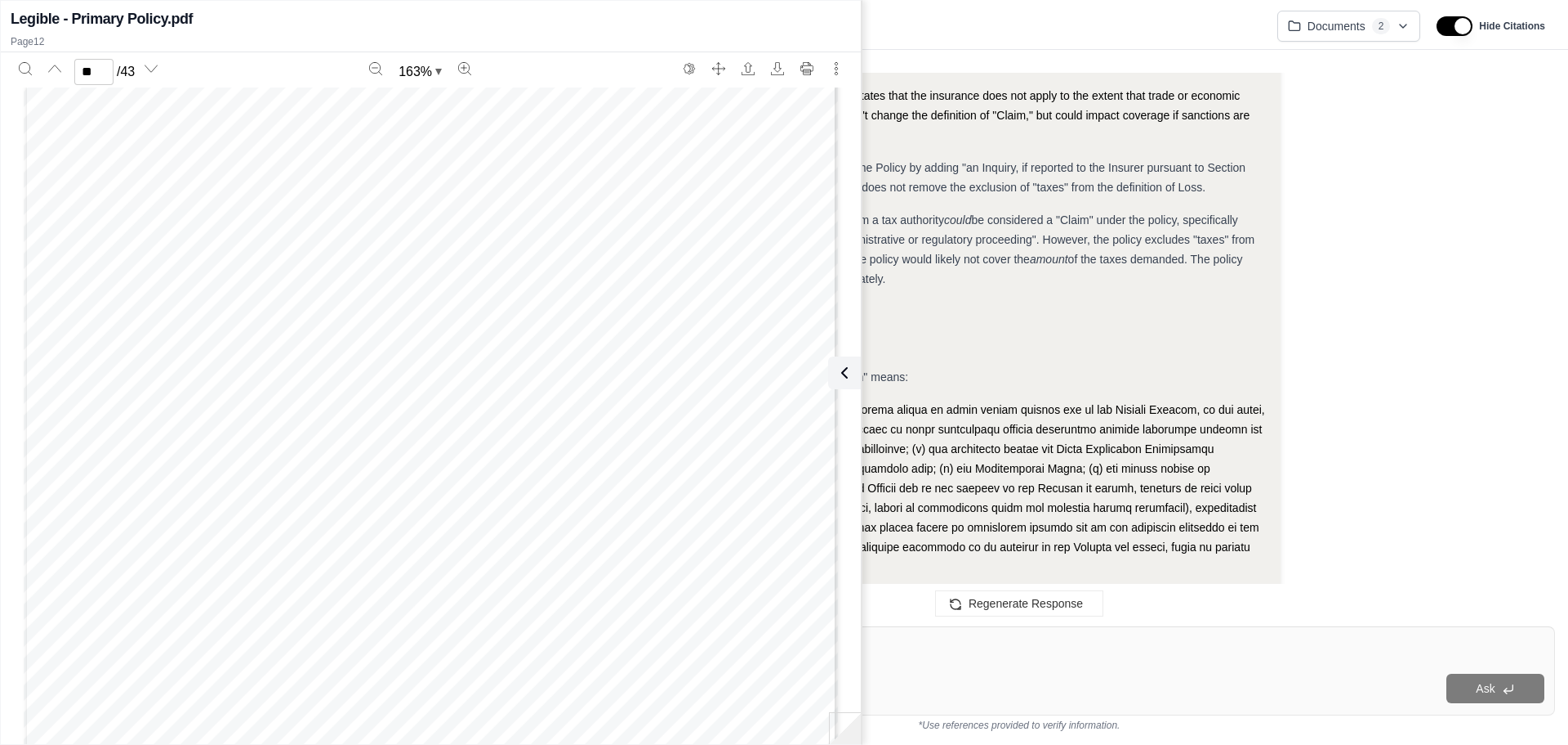
scroll to position [12944, 0]
type input "**"
click at [294, 295] on div "Amendment to the Definition of Loss Section III.N. of the Policy is deleted and…" at bounding box center [431, 496] width 815 height 1054
click at [1320, 219] on div "Okay, I need to determine if a demand from a tax authority is considered a "Cla…" at bounding box center [1020, 80] width 1046 height 2251
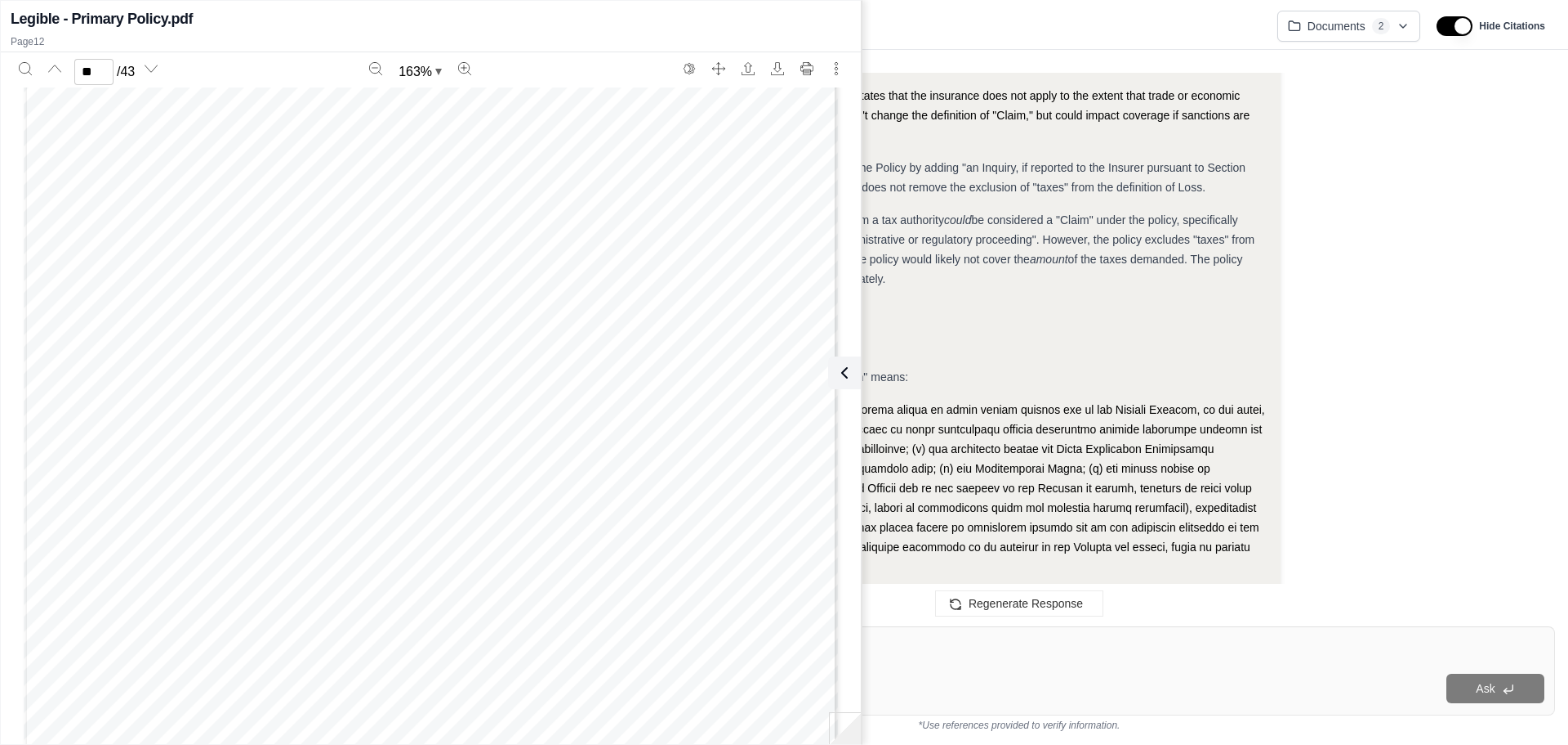
click at [846, 368] on icon at bounding box center [845, 373] width 19 height 19
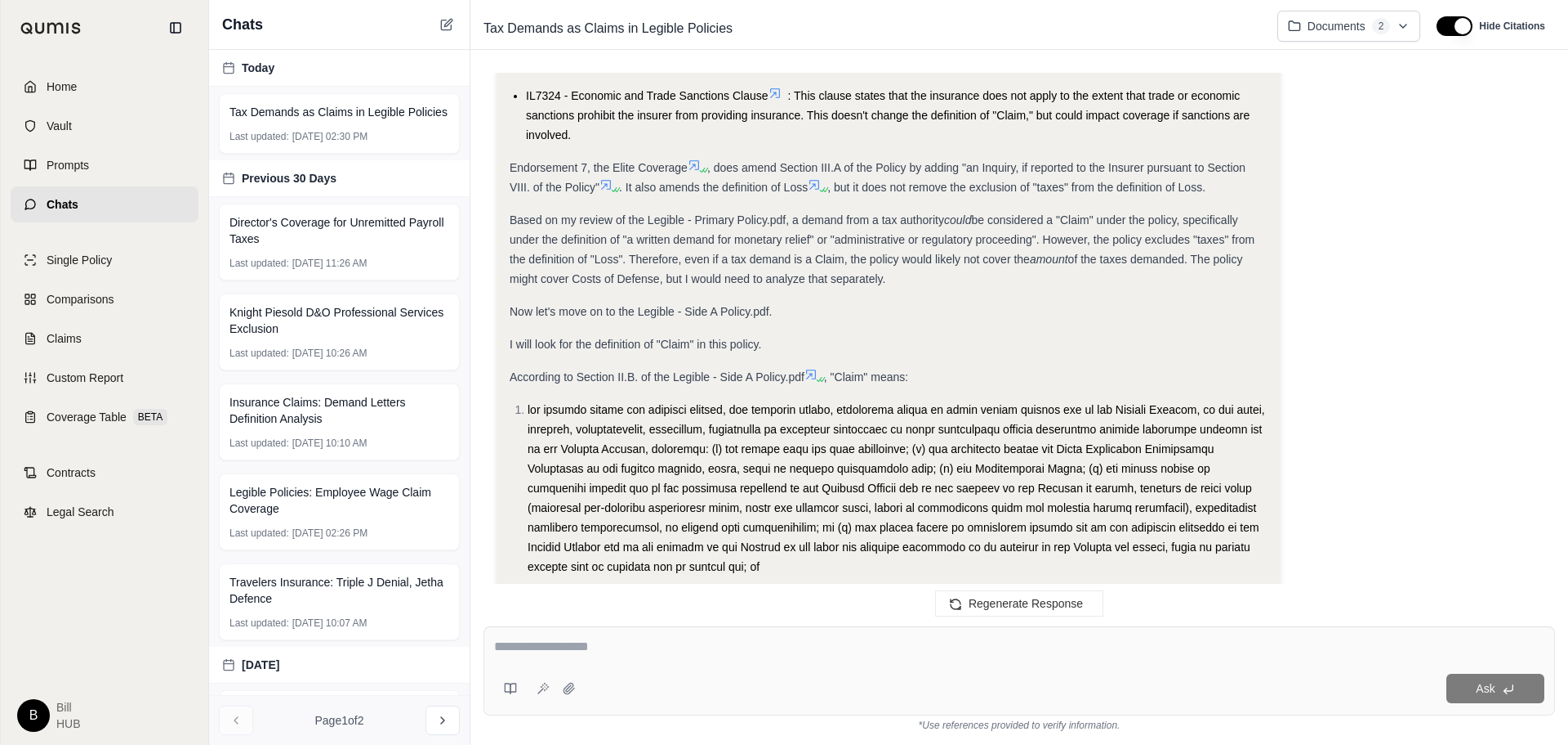
click at [1078, 218] on span "be considered a "Claim" under the policy, specifically under the definition of …" at bounding box center [882, 239] width 745 height 52
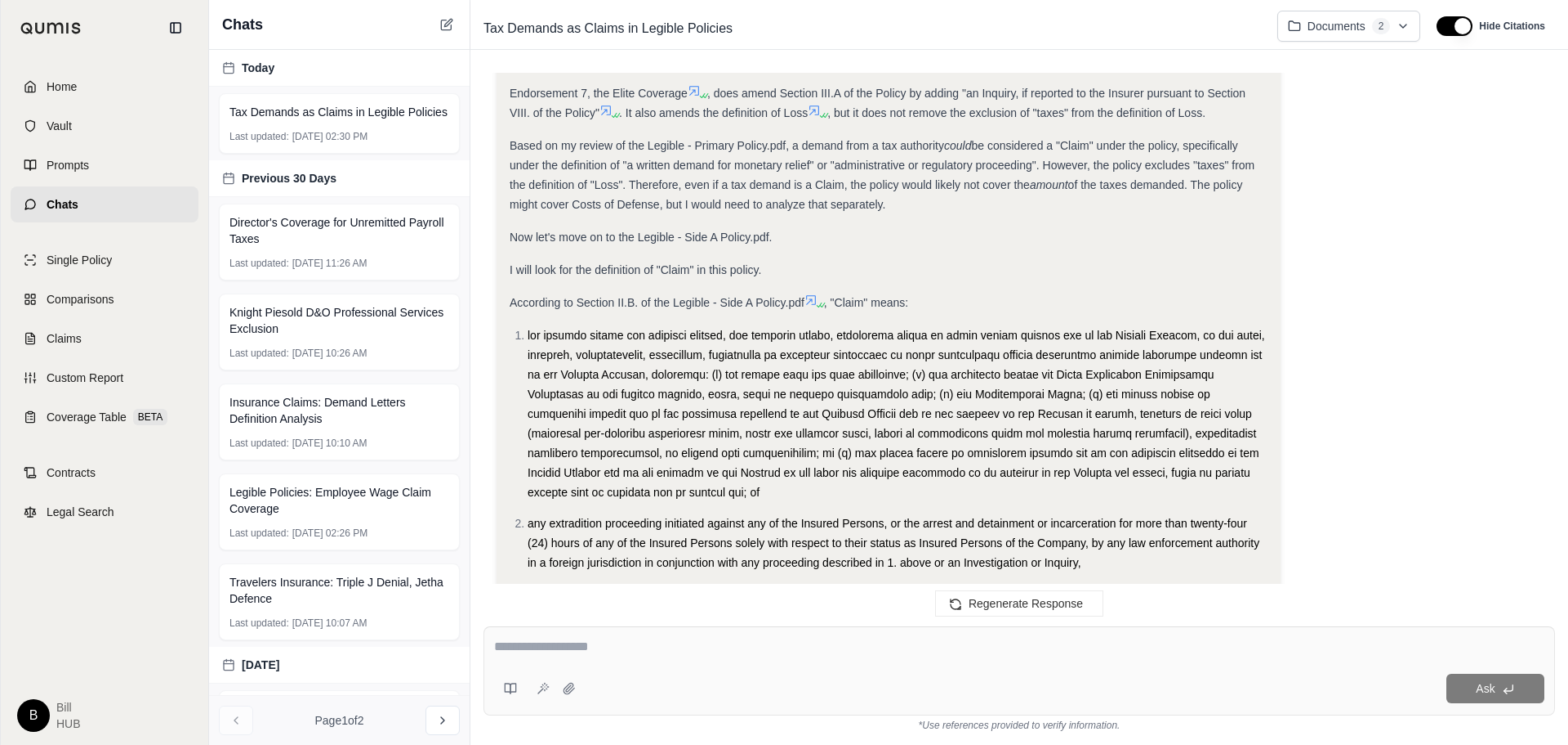
scroll to position [1290, 0]
click at [821, 103] on icon at bounding box center [815, 109] width 13 height 13
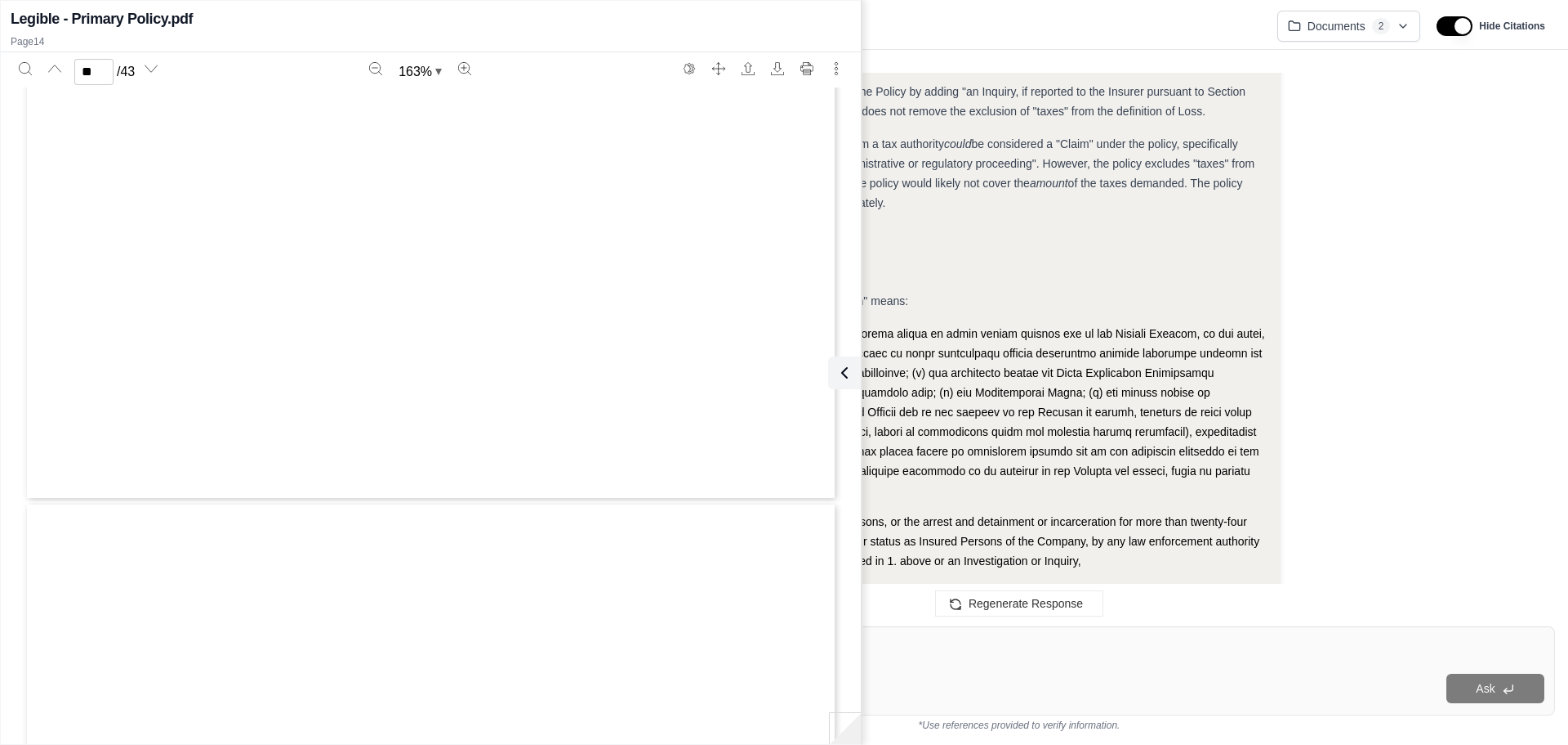
type input "**"
click at [961, 177] on span "be considered a "Claim" under the policy, specifically under the definition of …" at bounding box center [882, 163] width 745 height 52
click at [850, 374] on icon at bounding box center [845, 373] width 19 height 19
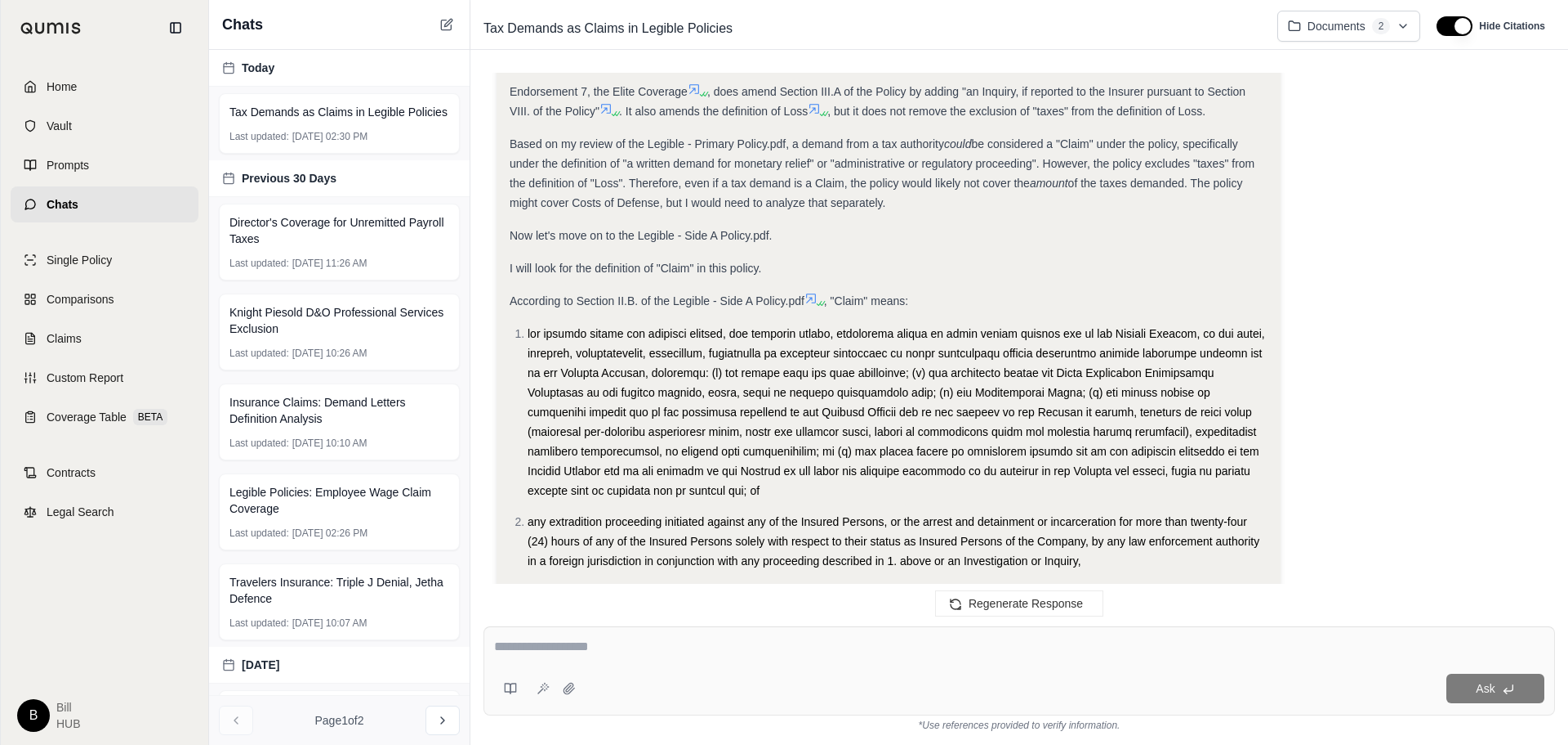
click at [693, 84] on icon at bounding box center [694, 90] width 13 height 13
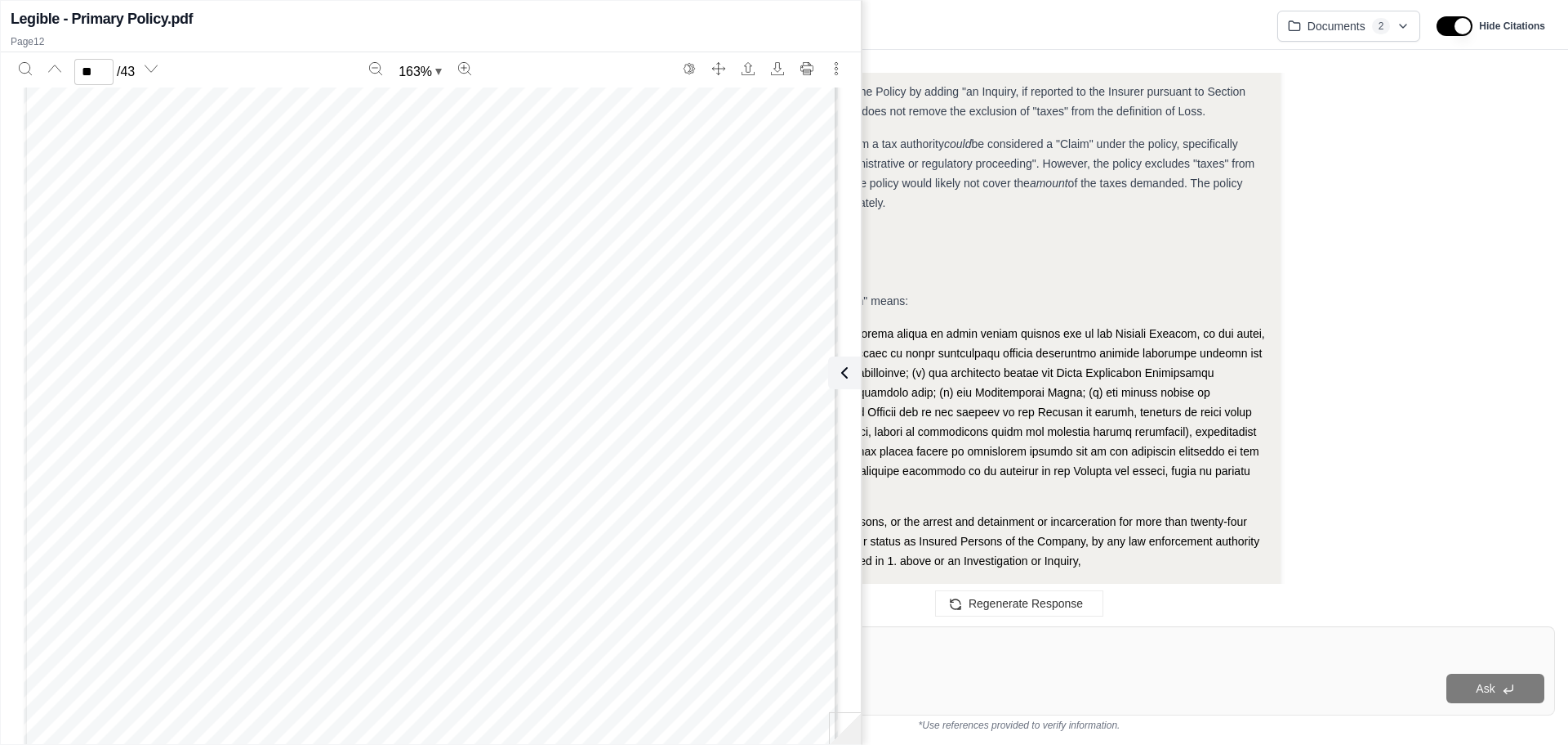
scroll to position [10553, 0]
type input "**"
click at [459, 451] on div "The following changes are made to the Policy: Inquiry Coverage 1. Section III.A…" at bounding box center [431, 155] width 815 height 1054
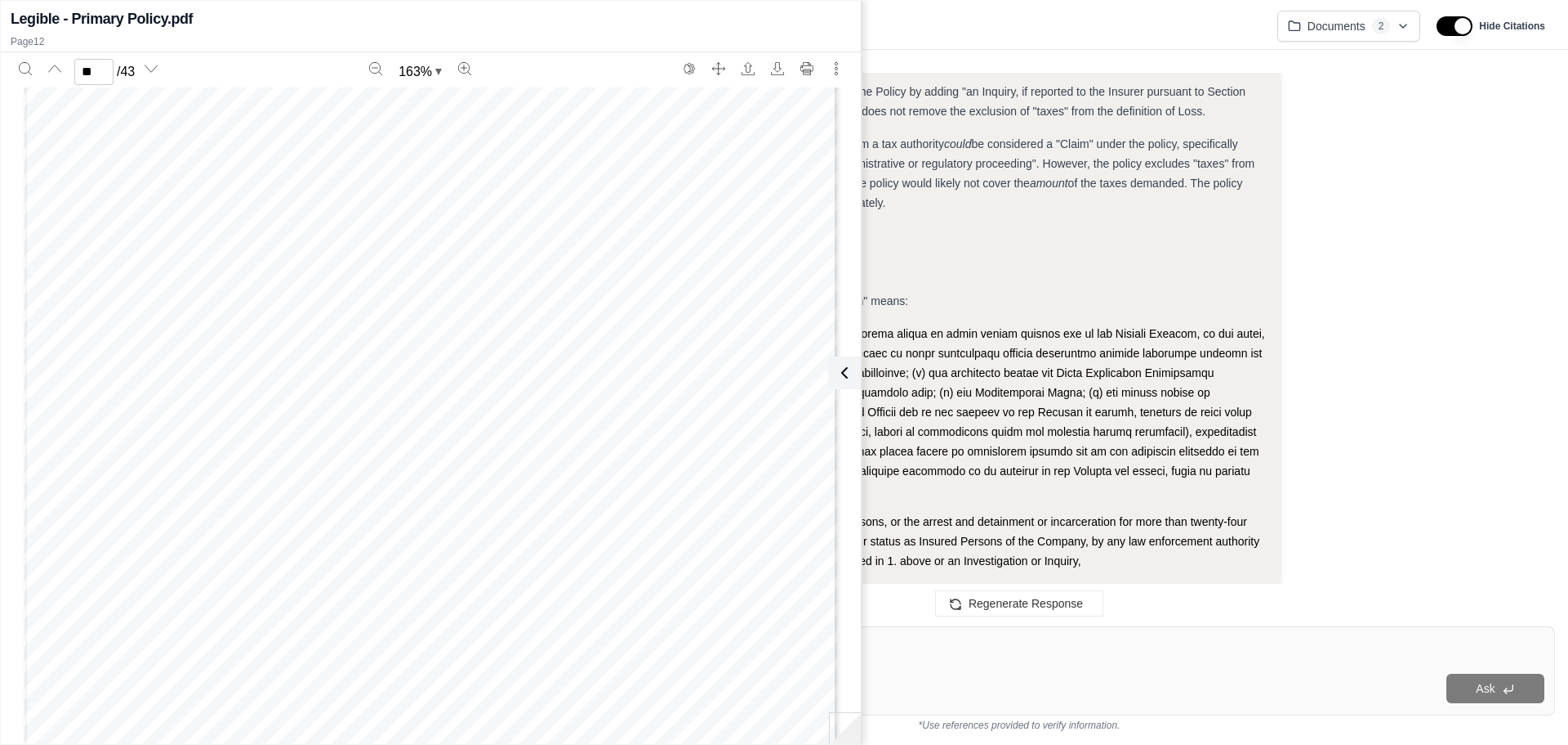
click at [850, 379] on icon at bounding box center [845, 373] width 19 height 19
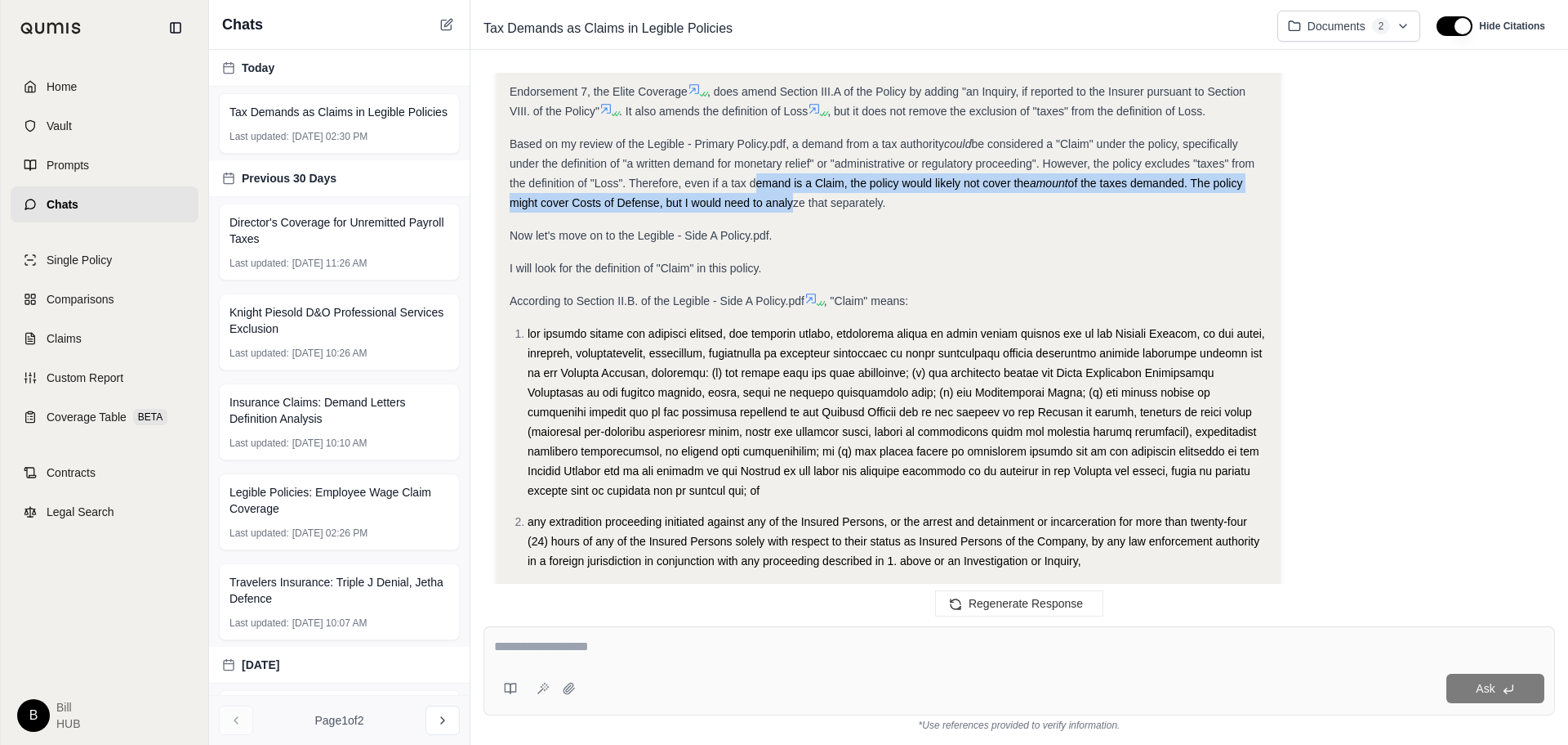
drag, startPoint x: 749, startPoint y: 180, endPoint x: 789, endPoint y: 200, distance: 44.7
click at [789, 200] on div "Based on my review of the Legible - Primary Policy.pdf, a demand from a tax aut…" at bounding box center [888, 173] width 758 height 78
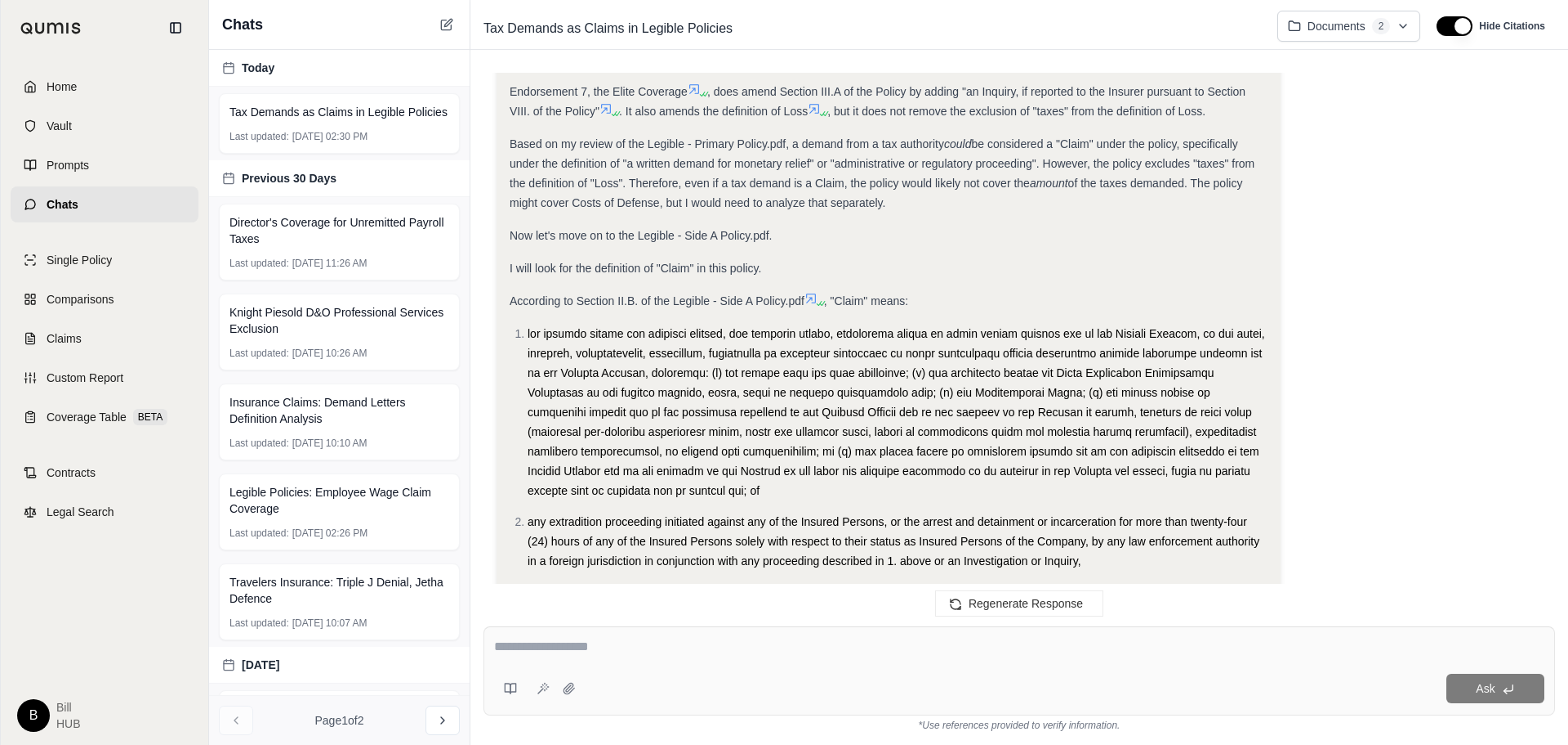
click at [869, 243] on div "Now let's move on to the Legible - Side A Policy.pdf." at bounding box center [888, 235] width 758 height 19
click at [726, 447] on span at bounding box center [897, 412] width 738 height 170
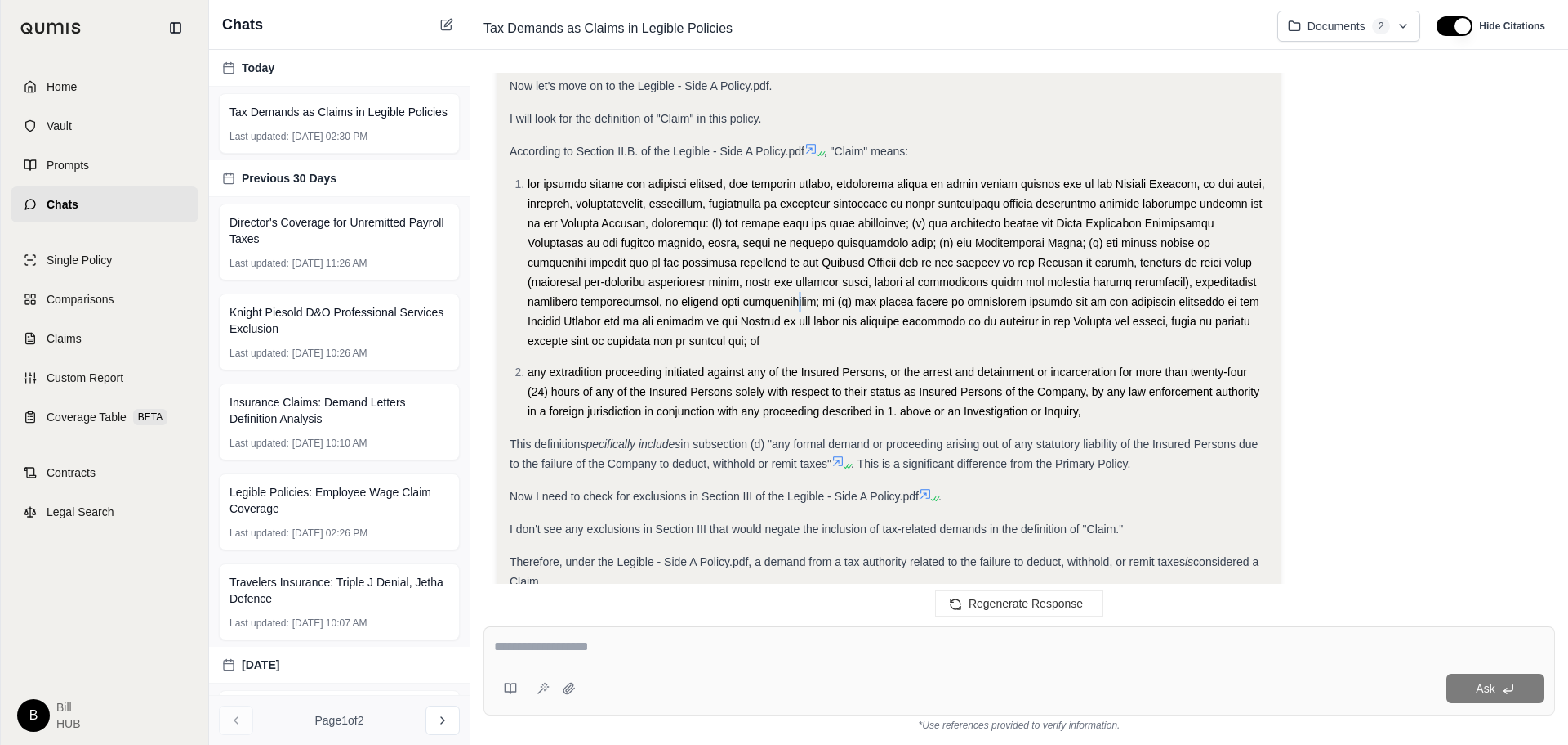
scroll to position [1472, 0]
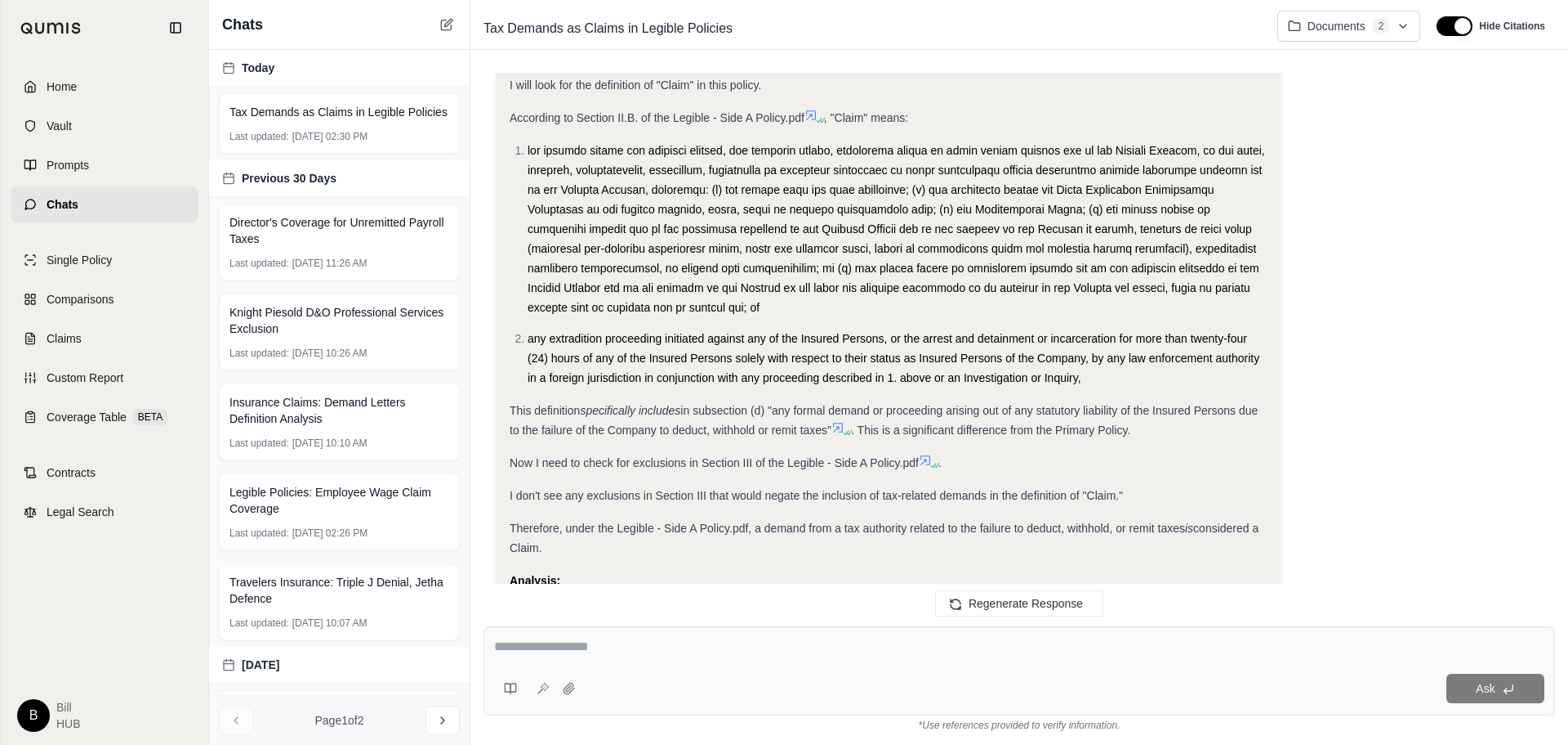
click at [590, 407] on em "specifically includes" at bounding box center [630, 411] width 100 height 13
drag, startPoint x: 772, startPoint y: 410, endPoint x: 831, endPoint y: 428, distance: 61.7
click at [831, 428] on span "in subsection (d) "any formal demand or proceeding arising out of any statutory…" at bounding box center [883, 420] width 748 height 33
copy span ""any formal demand or proceeding arising out of any statutory liability of the …"
click at [839, 428] on icon at bounding box center [838, 428] width 13 height 13
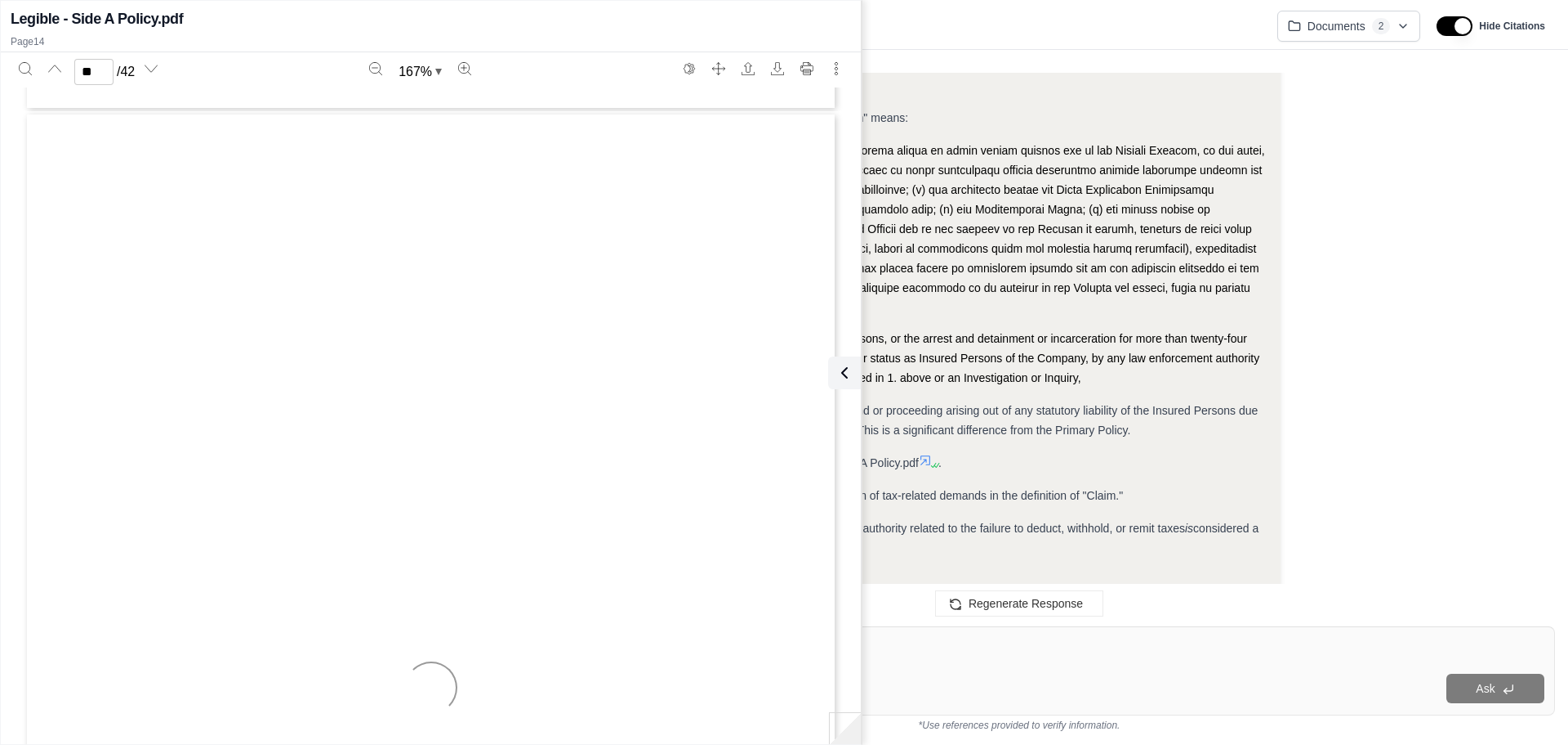
type input "**"
click at [848, 375] on icon at bounding box center [845, 373] width 19 height 19
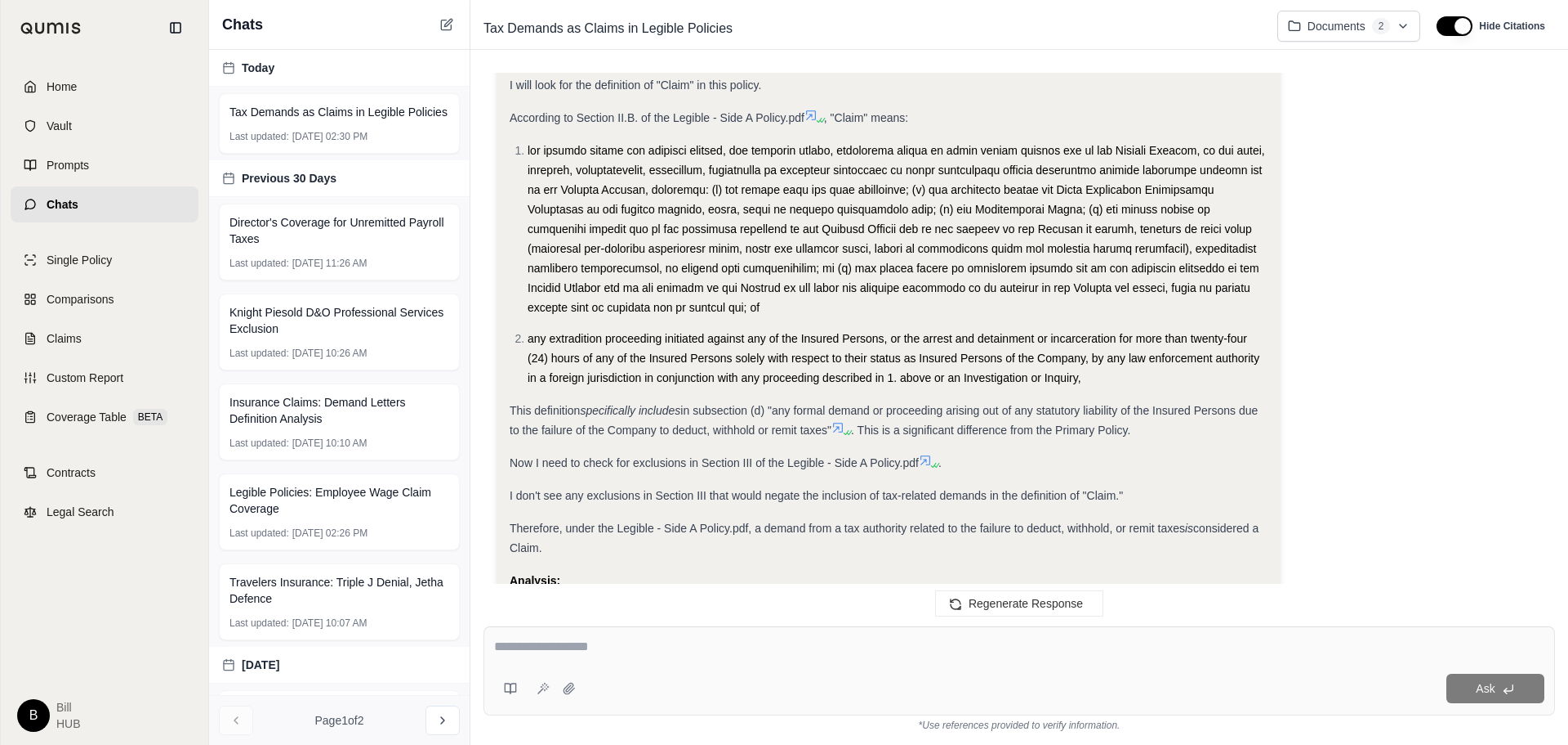
click at [756, 420] on div "This definition specifically includes in subsection (d) "any formal demand or p…" at bounding box center [888, 420] width 758 height 40
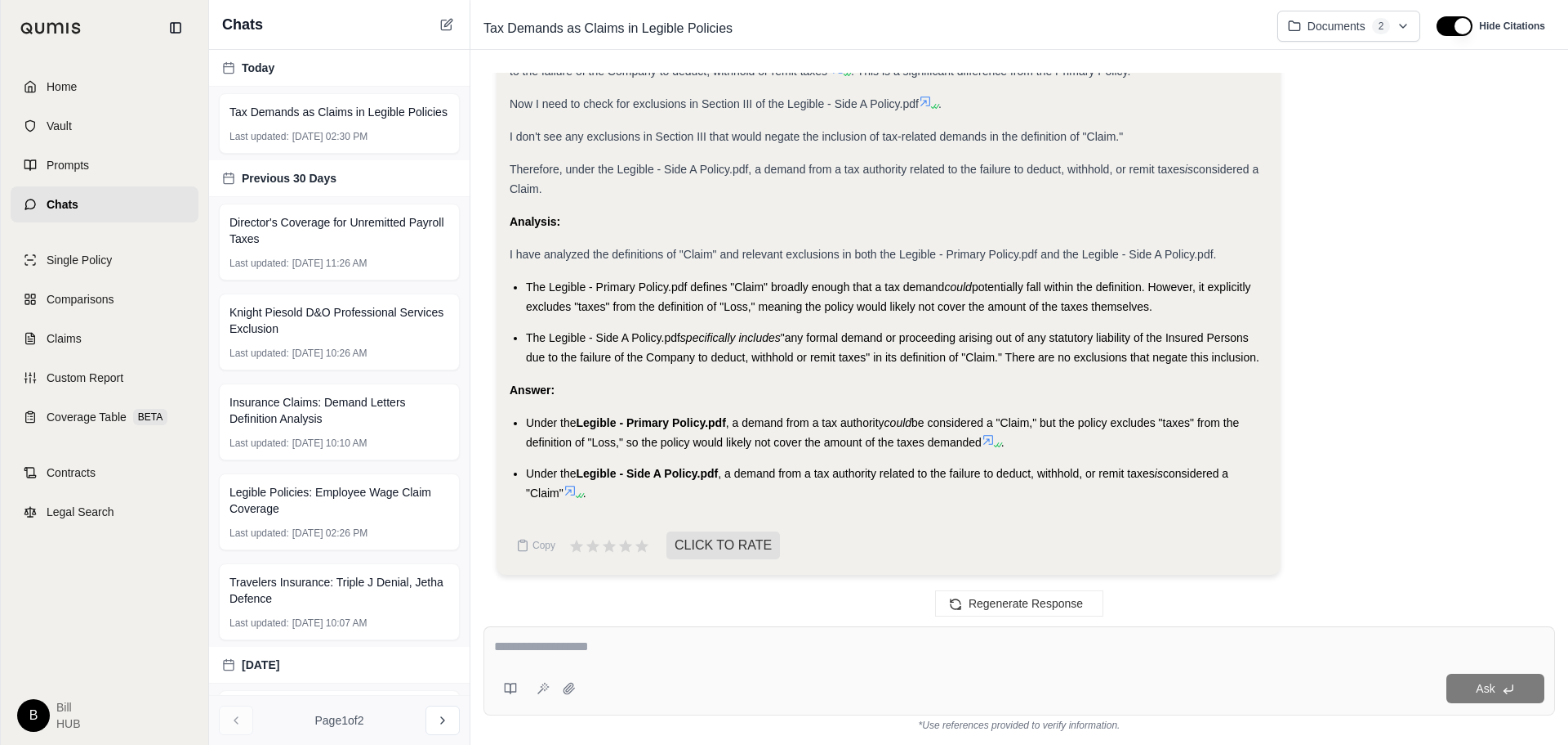
scroll to position [1832, 0]
click at [626, 346] on li "The Legible - Side A Policy.pdf specifically includes "any formal demand or pro…" at bounding box center [897, 346] width 742 height 40
click at [571, 492] on icon at bounding box center [570, 490] width 10 height 10
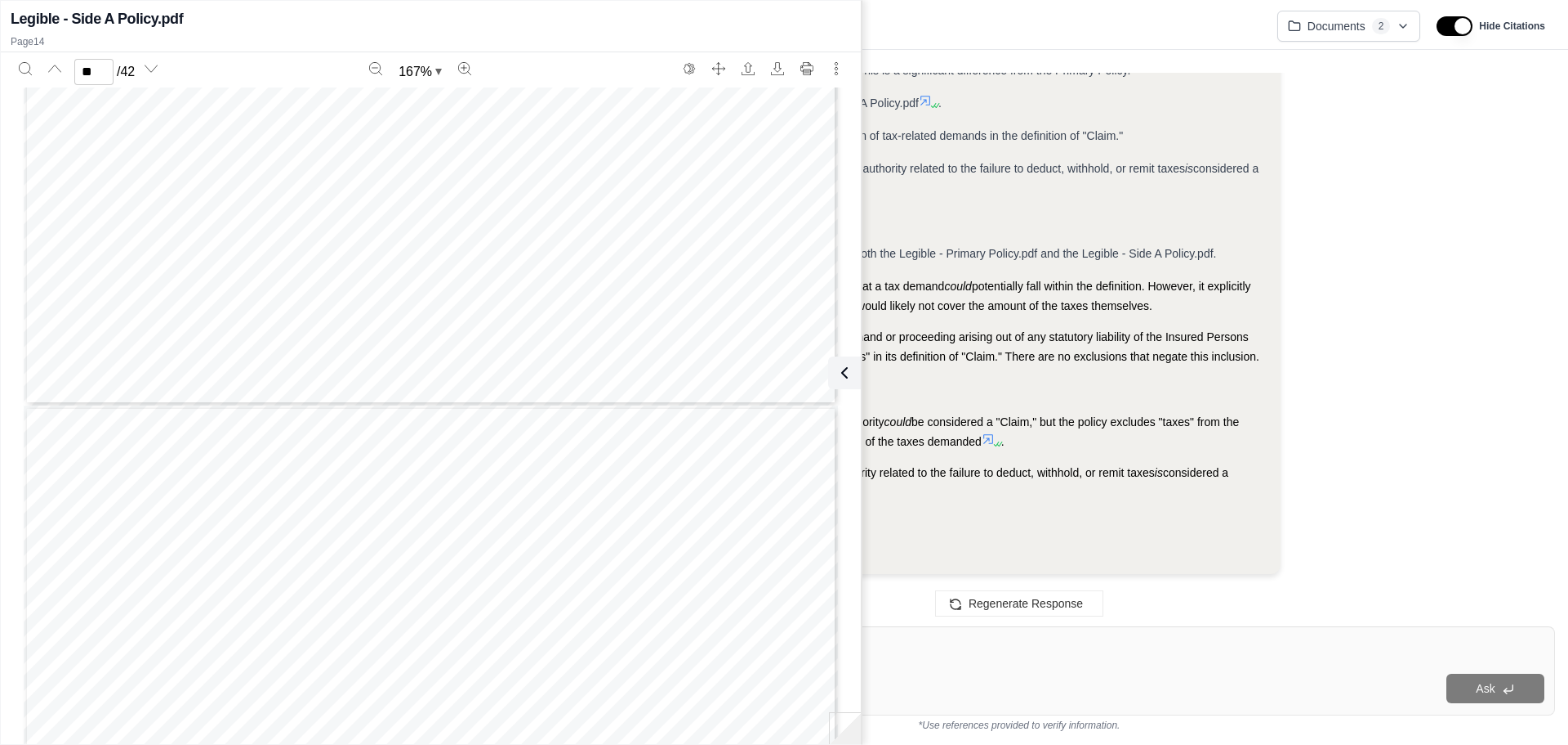
scroll to position [14498, 0]
type input "**"
click at [852, 375] on button at bounding box center [845, 373] width 33 height 33
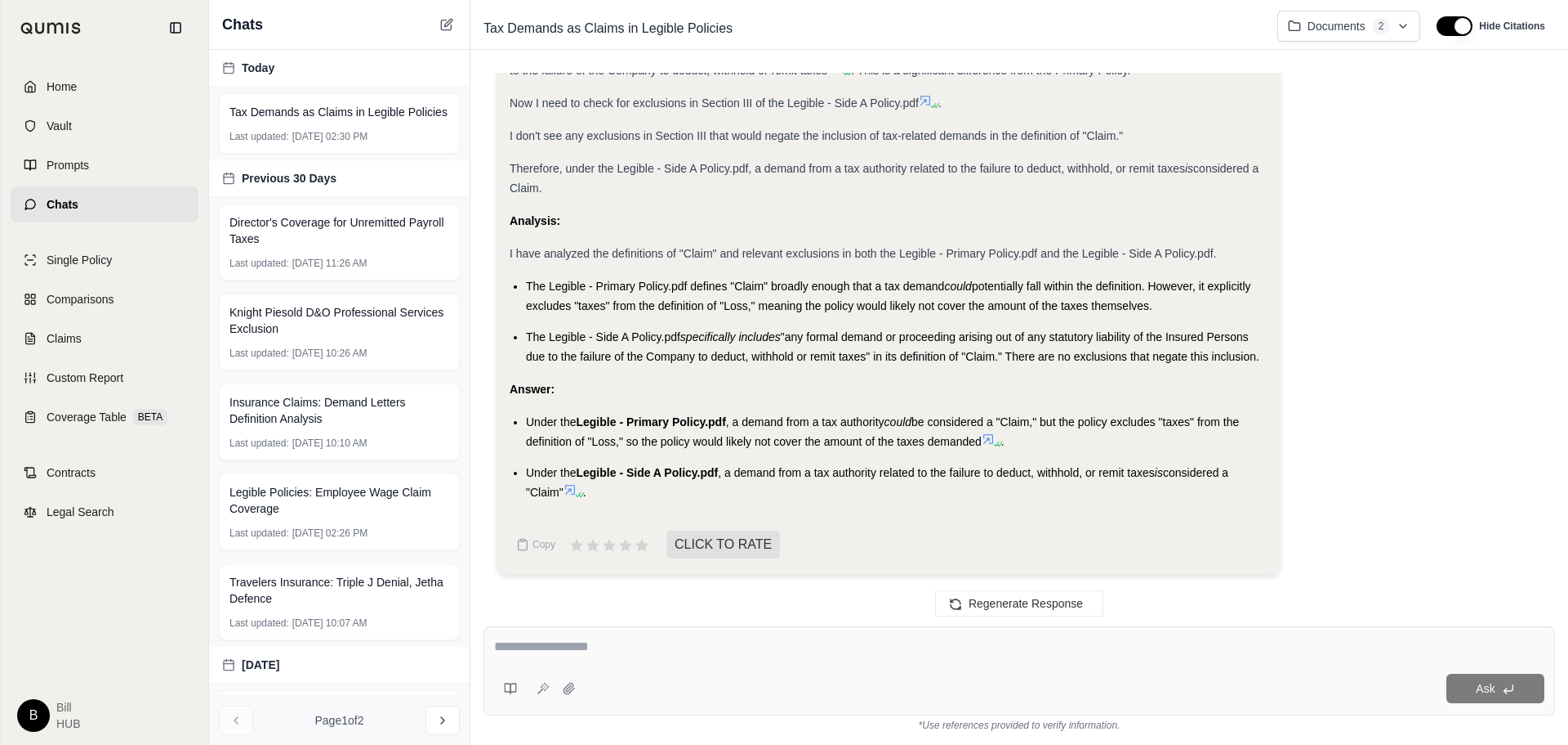
click at [632, 652] on textarea at bounding box center [1019, 647] width 1051 height 19
type textarea "**********"
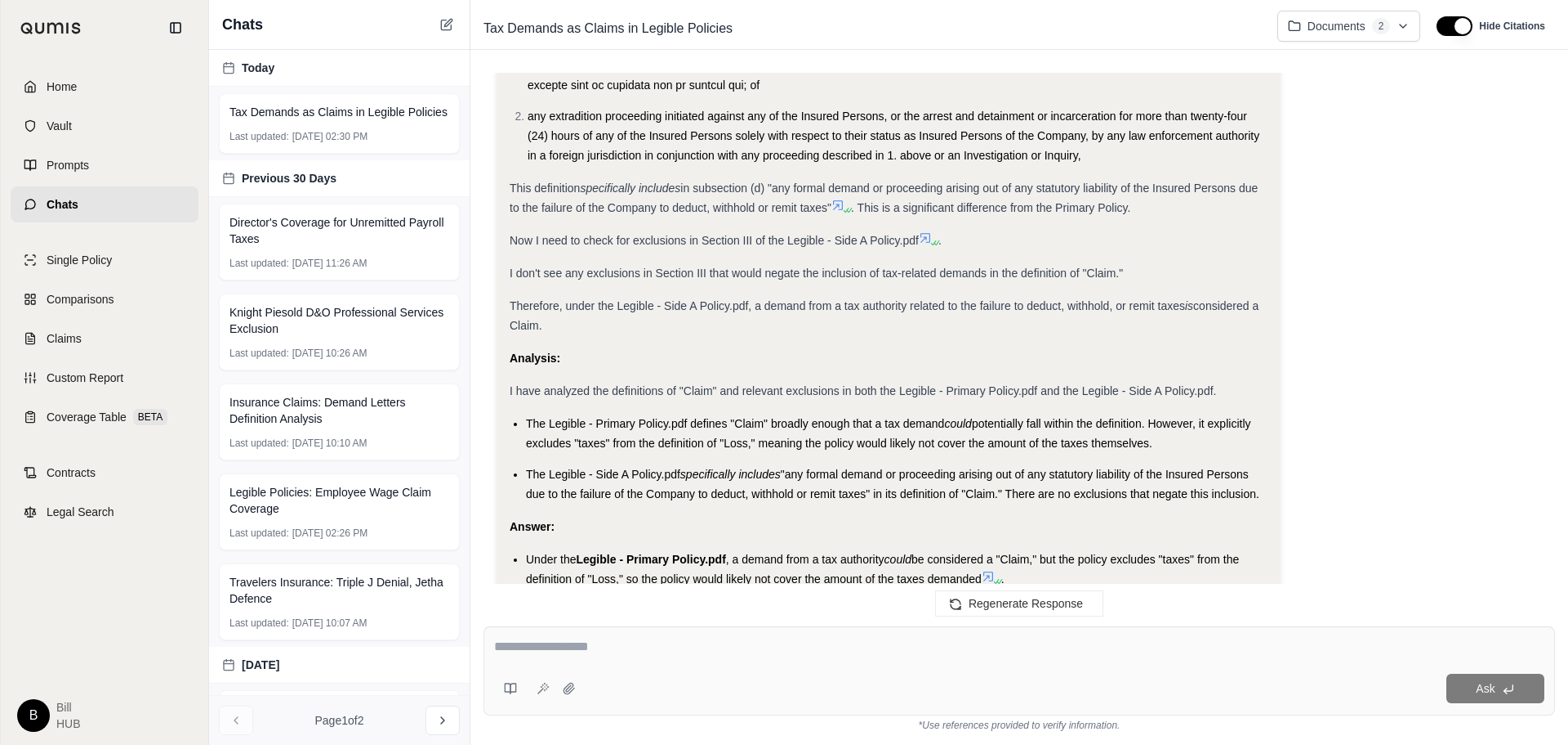
scroll to position [1967, 0]
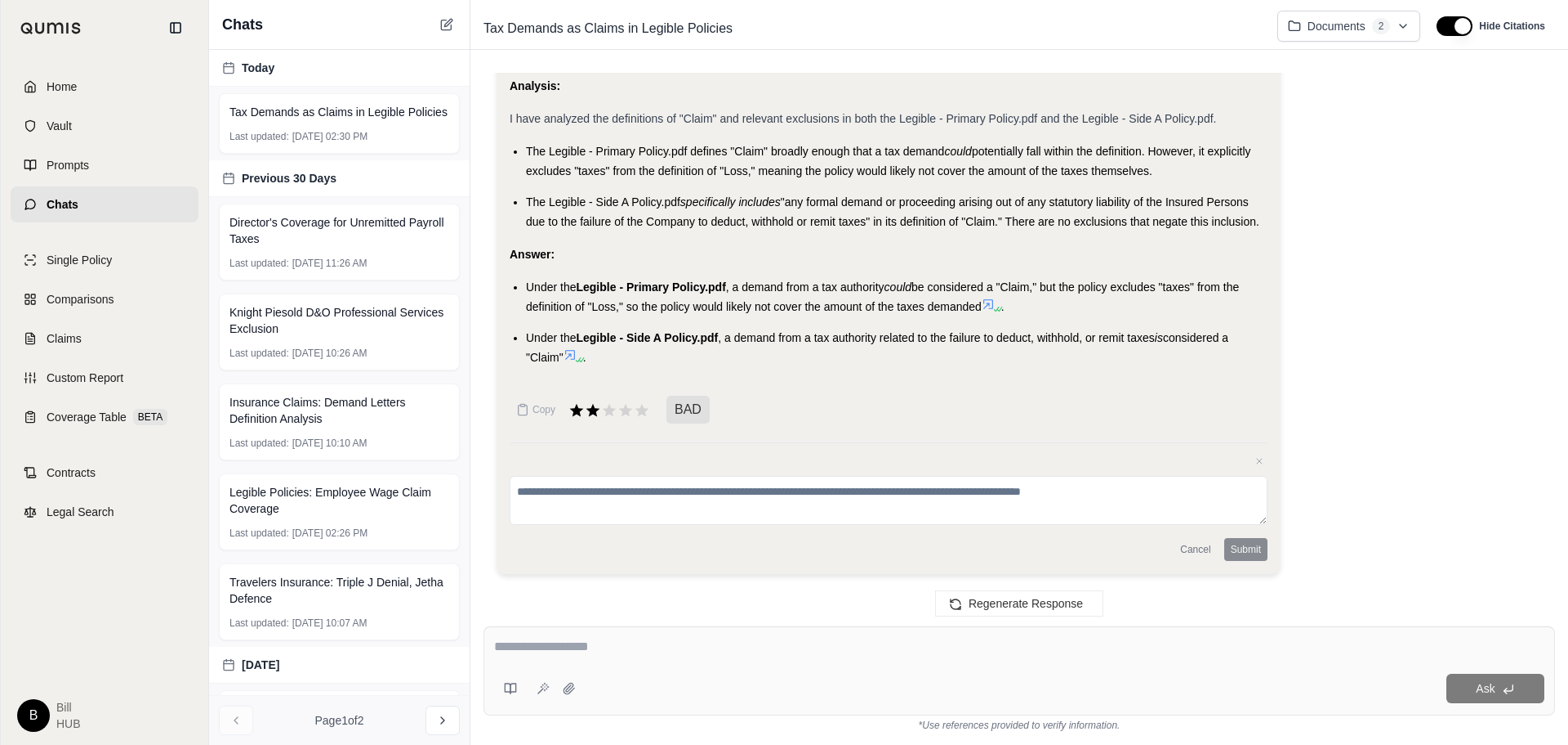
click at [575, 358] on icon at bounding box center [570, 355] width 13 height 13
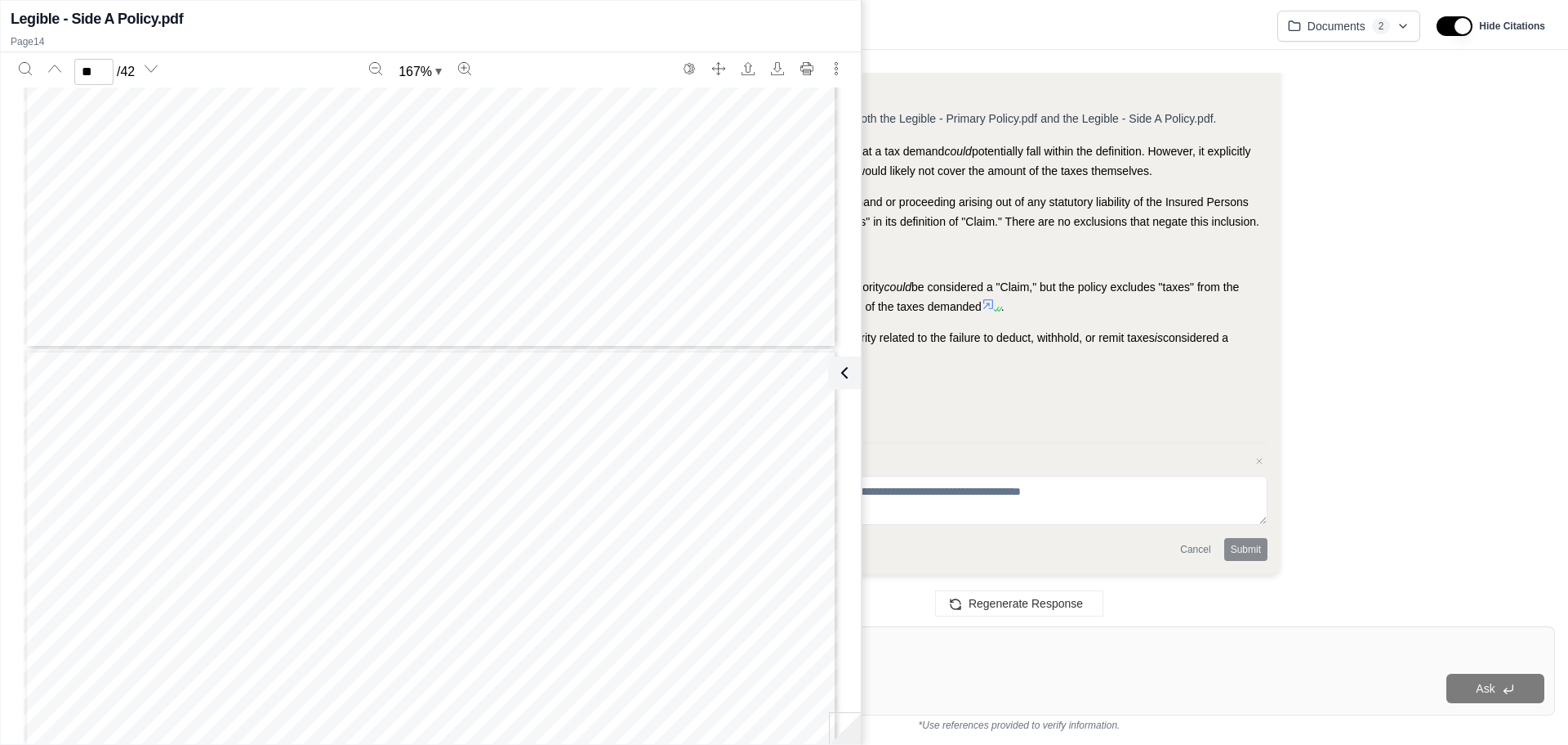
scroll to position [14665, 0]
type input "**"
drag, startPoint x: 848, startPoint y: 377, endPoint x: 499, endPoint y: 592, distance: 409.9
click at [848, 377] on icon at bounding box center [845, 373] width 19 height 19
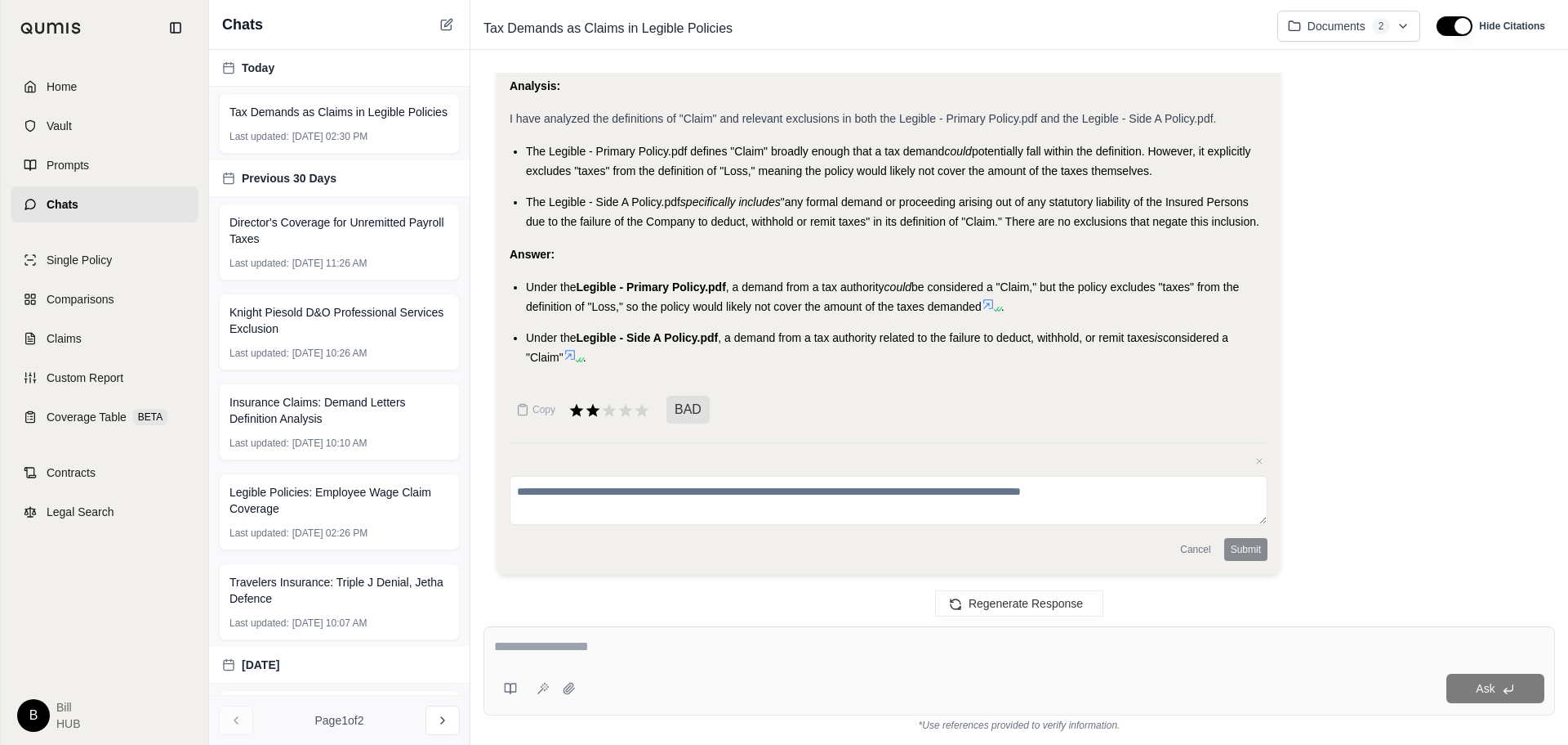
click at [639, 651] on textarea at bounding box center [1019, 647] width 1051 height 19
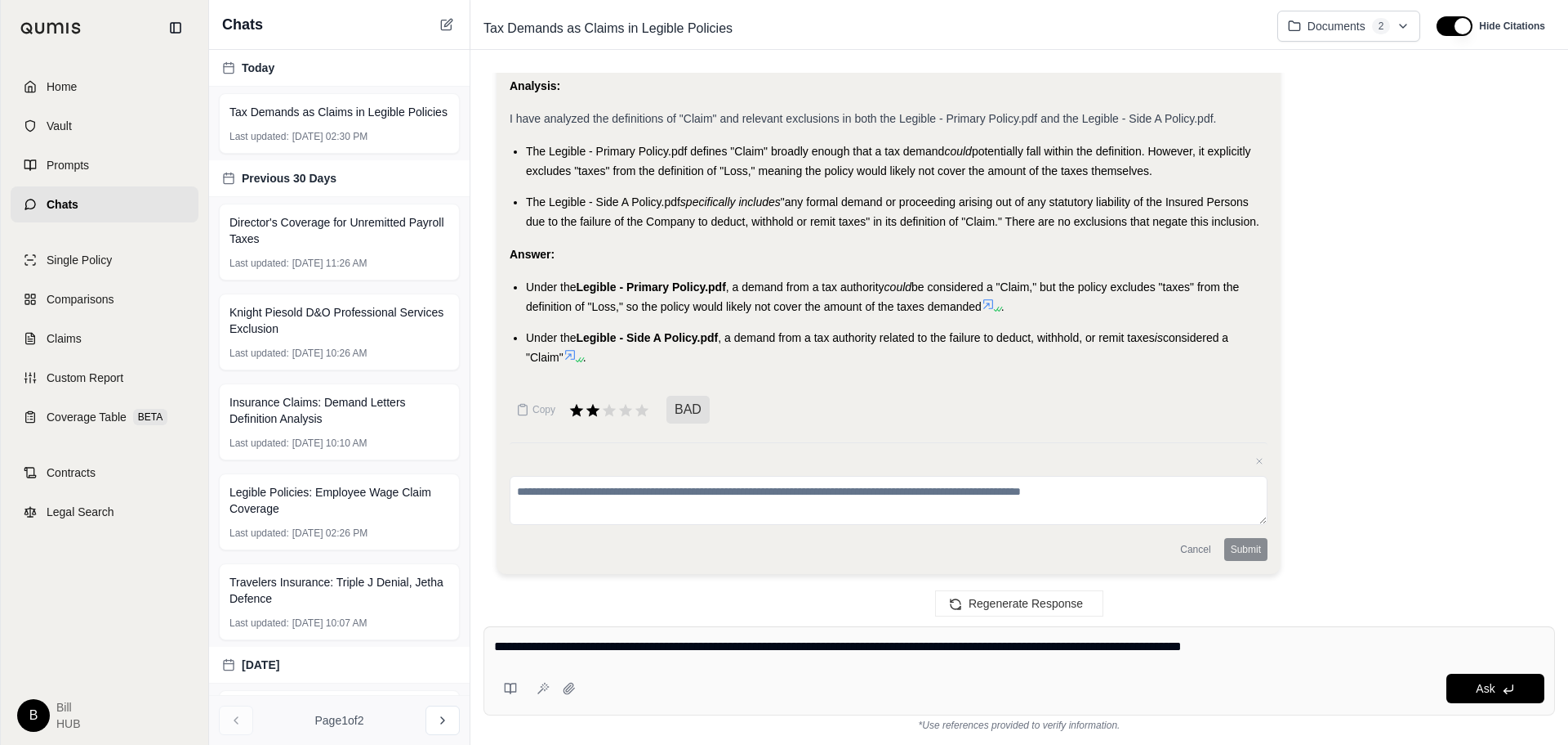
type textarea "**********"
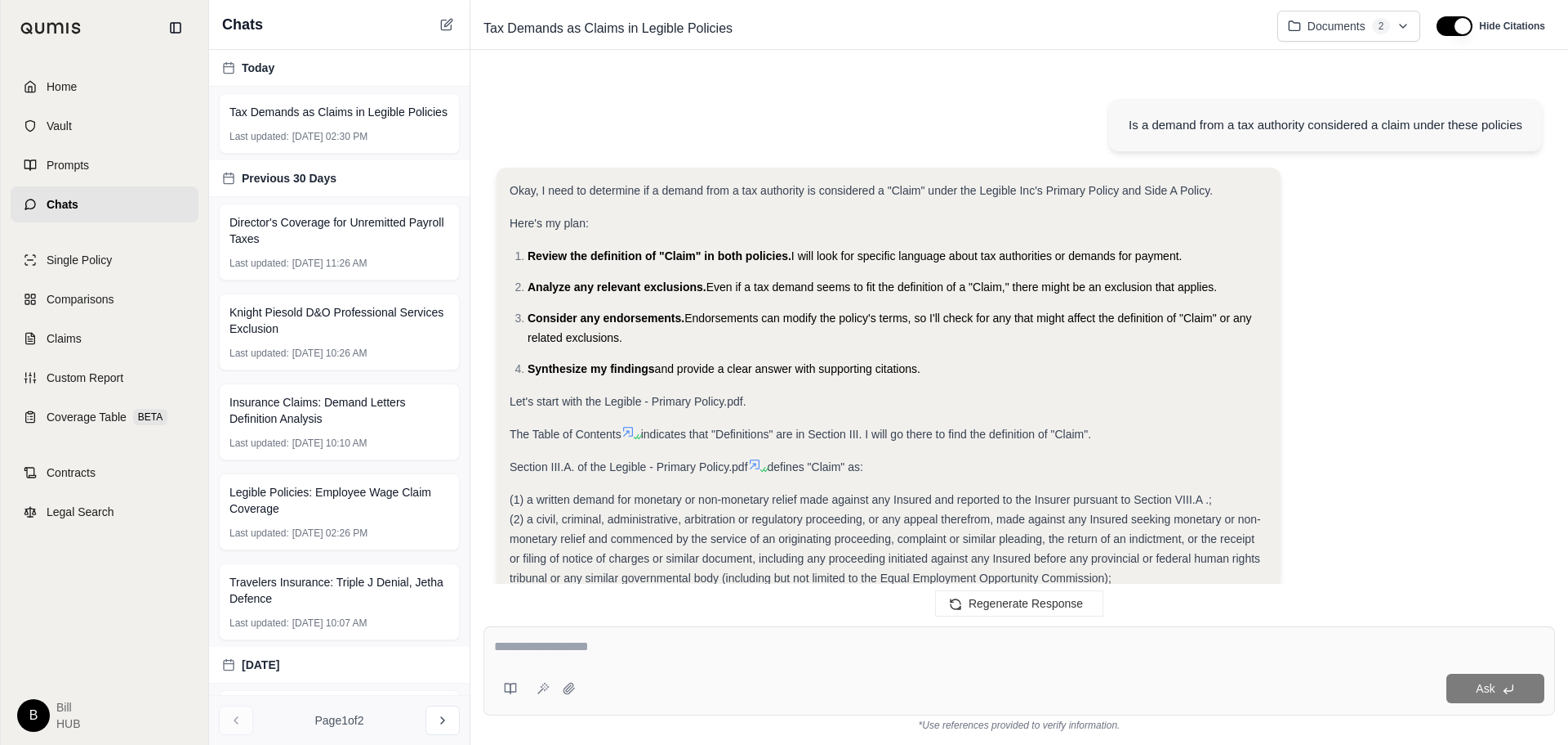
scroll to position [3692, 0]
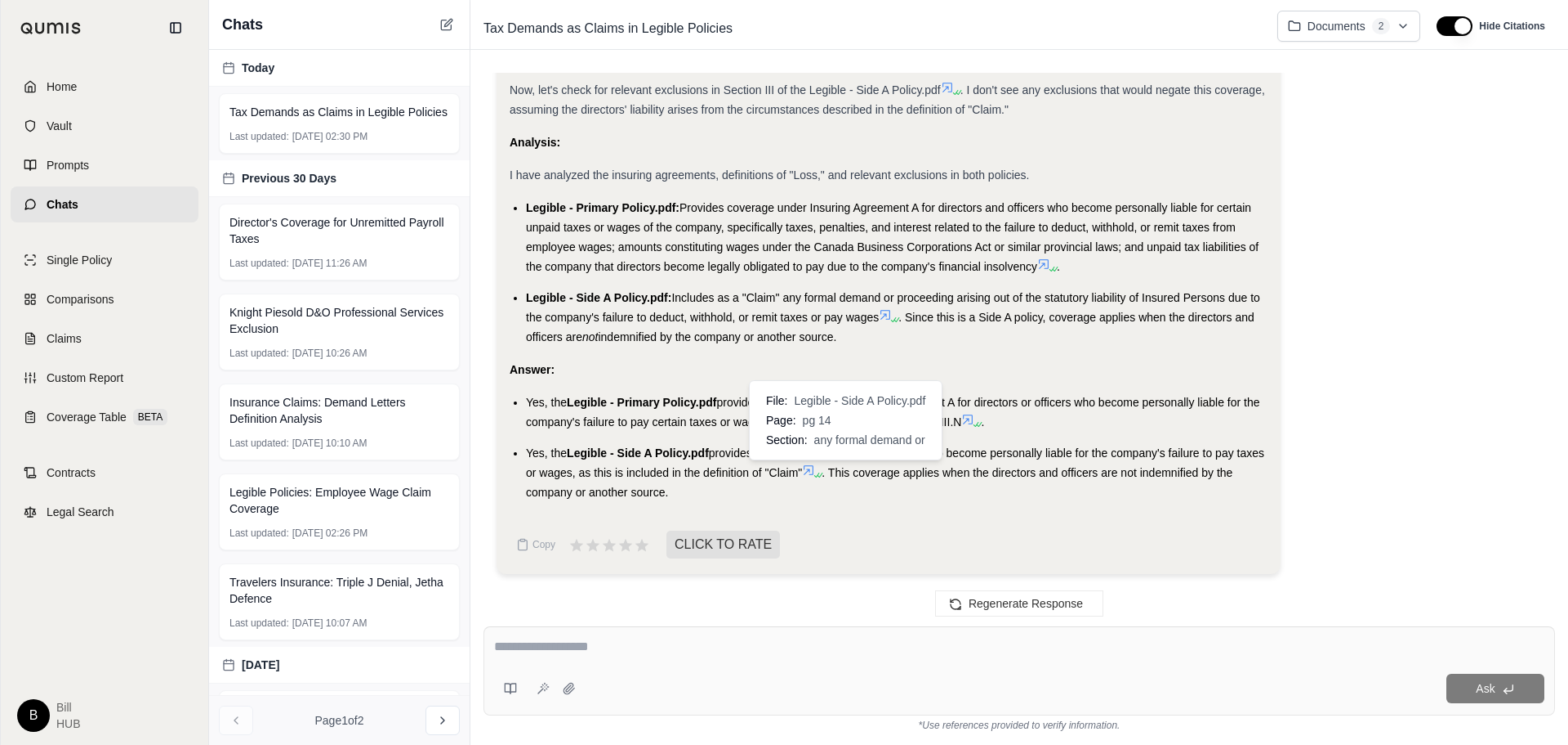
click at [815, 468] on icon at bounding box center [809, 470] width 13 height 13
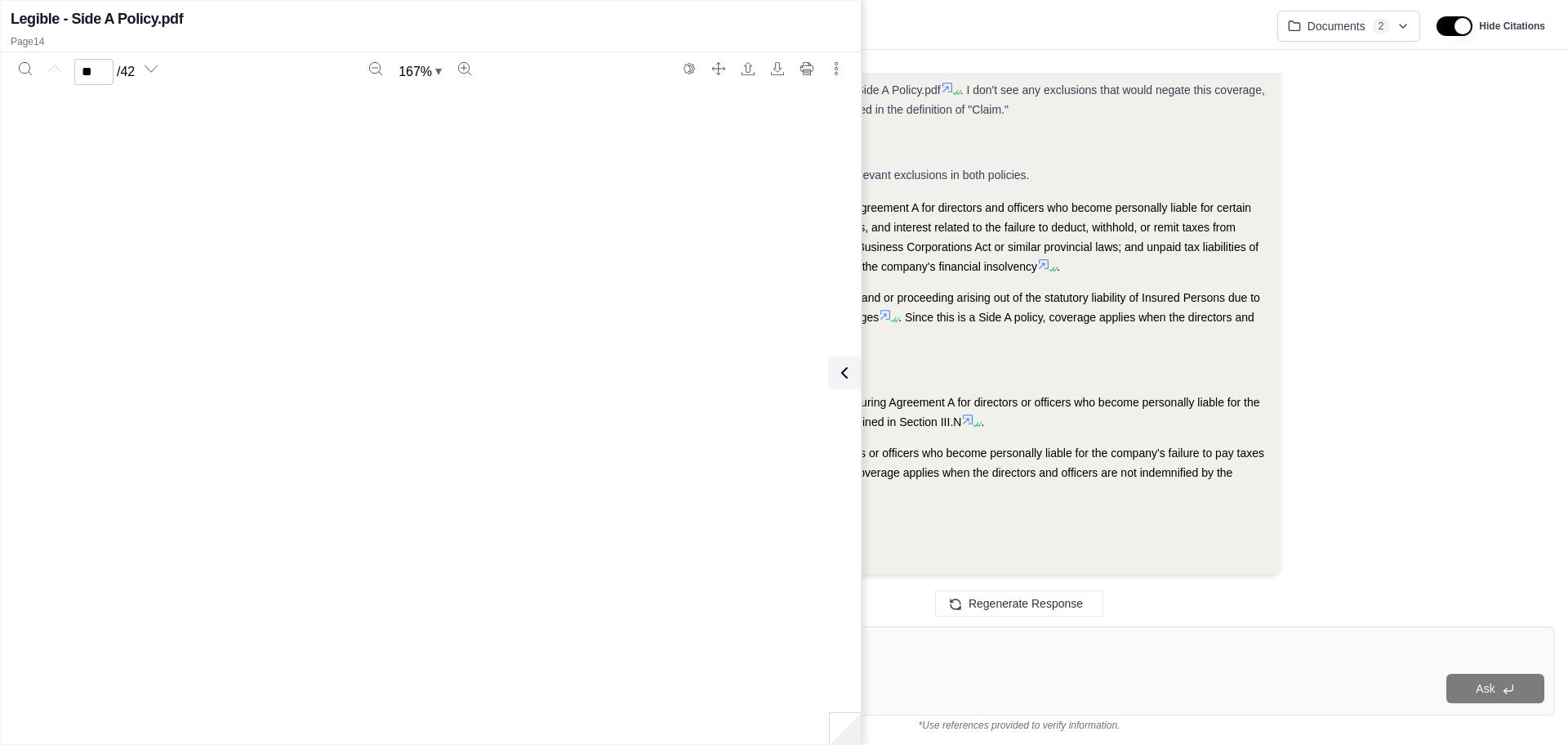
type input "**"
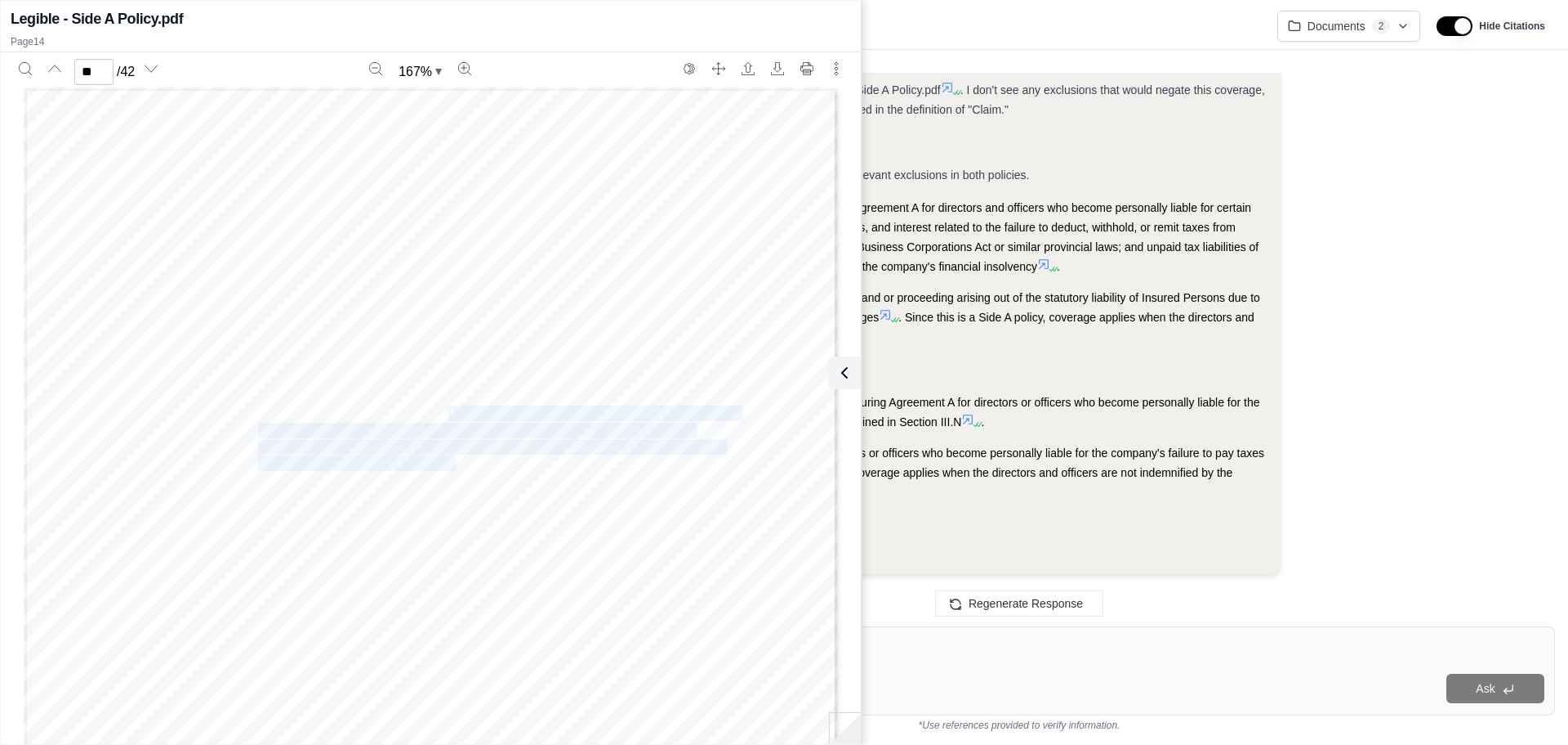
drag, startPoint x: 445, startPoint y: 413, endPoint x: 448, endPoint y: 457, distance: 44.1
click at [448, 457] on div "507 UMR: B0507NC2500125 Page 13 of 34 proceeding or other alternative dispute r…" at bounding box center [431, 664] width 815 height 1153
click at [448, 457] on span "taxes, goods and services taxes, salary or withholding taxes and" at bounding box center [481, 464] width 445 height 13
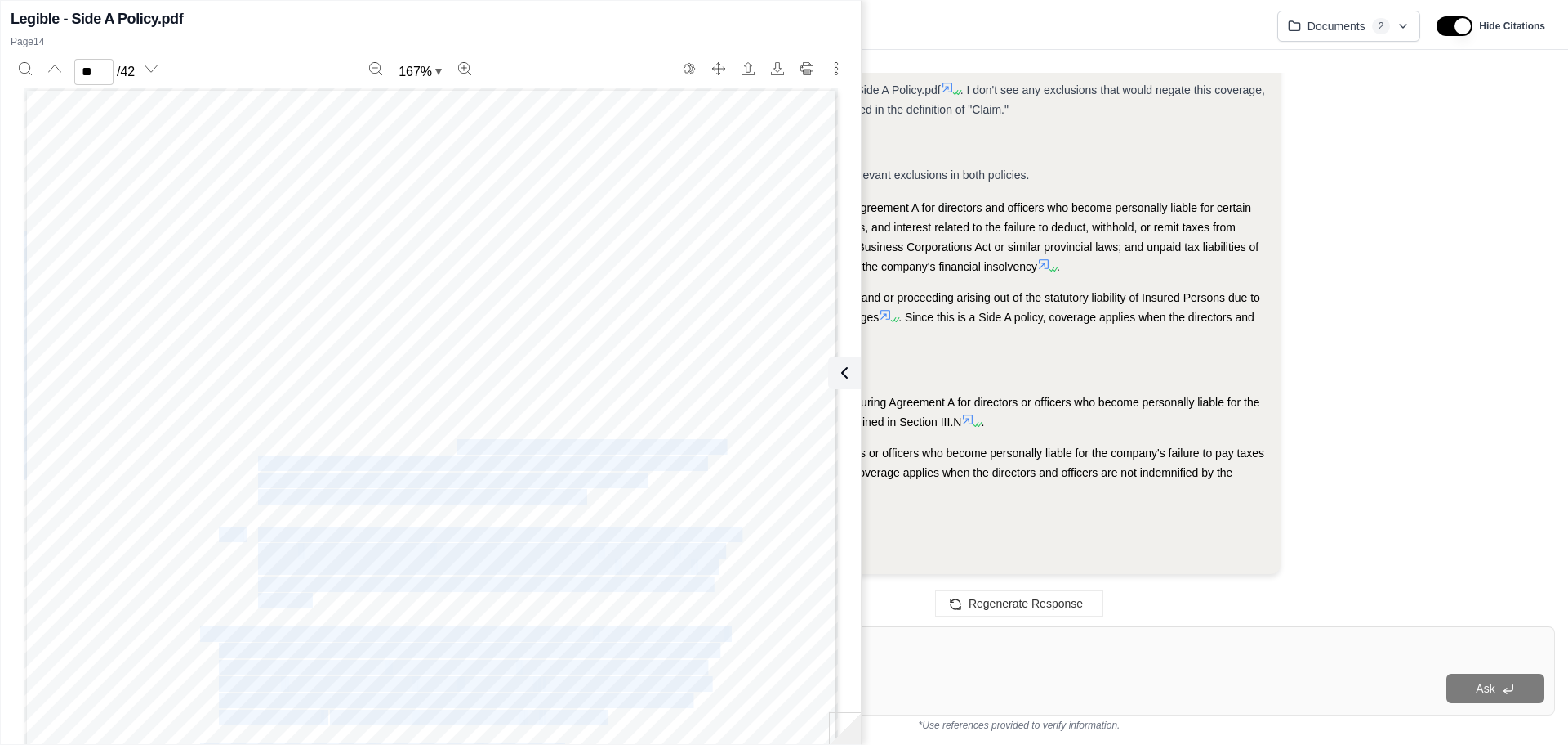
drag, startPoint x: 451, startPoint y: 446, endPoint x: 631, endPoint y: 492, distance: 185.8
click at [631, 492] on div "507 UMR: B0507NC2500125 Page 13 of 34 proceeding or other alternative dispute r…" at bounding box center [431, 664] width 815 height 1153
click at [632, 491] on div "507 UMR: B0507NC2500125 Page 13 of 34 proceeding or other alternative dispute r…" at bounding box center [431, 664] width 815 height 1153
click at [642, 459] on span "taxes, goods and services taxes, salary or withholding taxes and" at bounding box center [481, 464] width 445 height 13
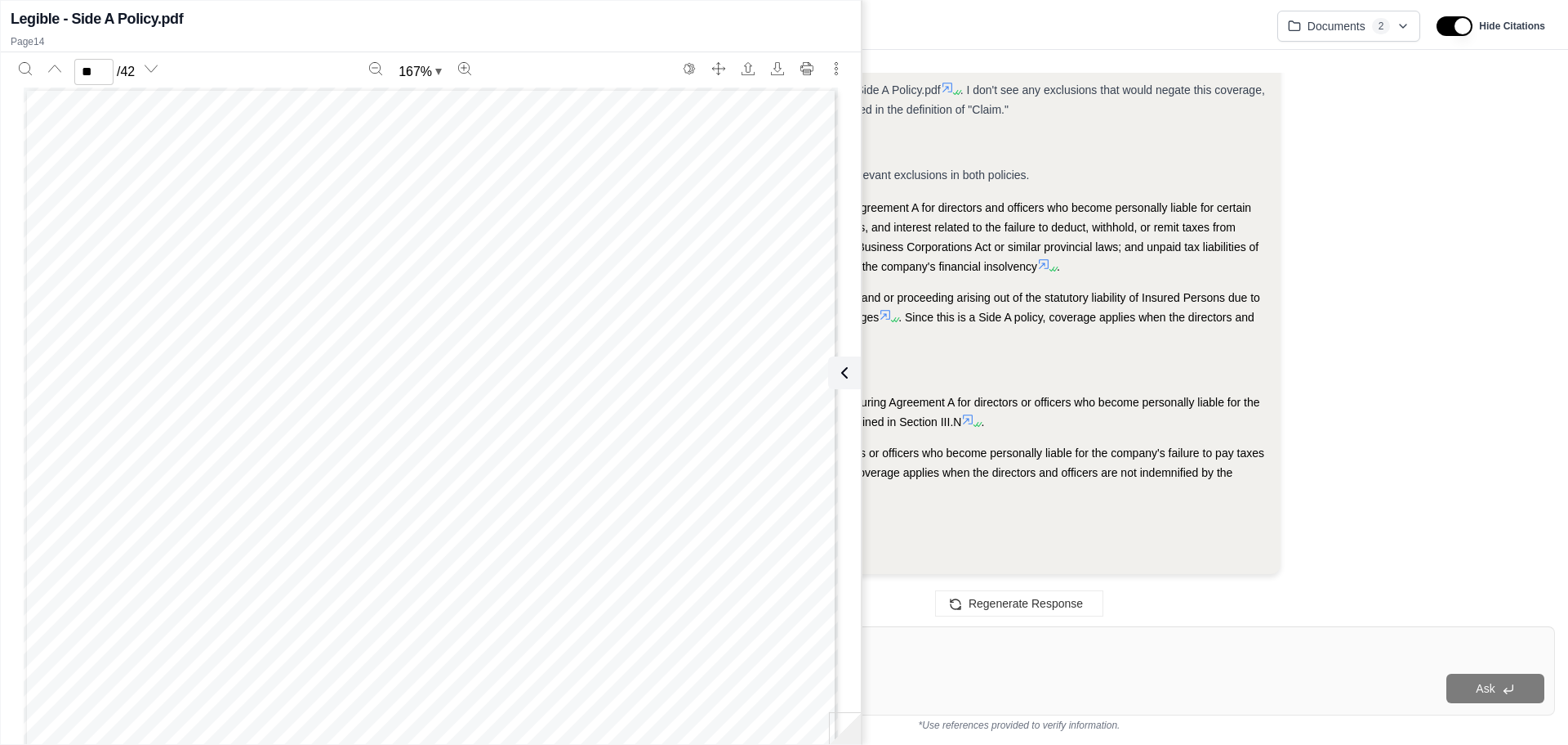
click at [838, 375] on icon at bounding box center [845, 373] width 19 height 19
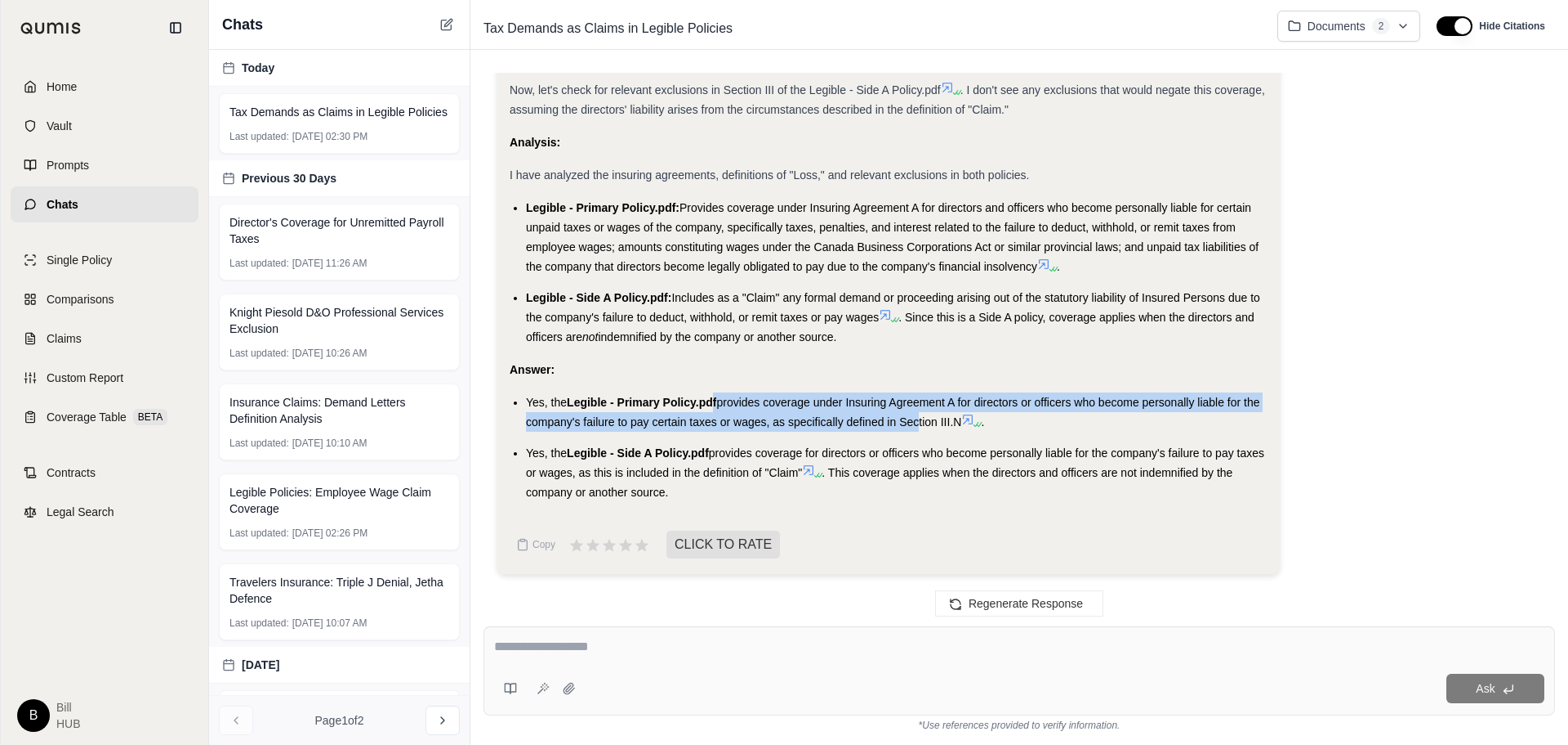
drag, startPoint x: 714, startPoint y: 403, endPoint x: 914, endPoint y: 421, distance: 200.8
click at [914, 421] on li "Yes, the Legible - Primary Policy.pdf provides coverage under Insuring Agreemen…" at bounding box center [897, 412] width 742 height 40
click at [955, 482] on li "Yes, the Legible - Side A Policy.pdf provides coverage for directors or officer…" at bounding box center [897, 472] width 742 height 59
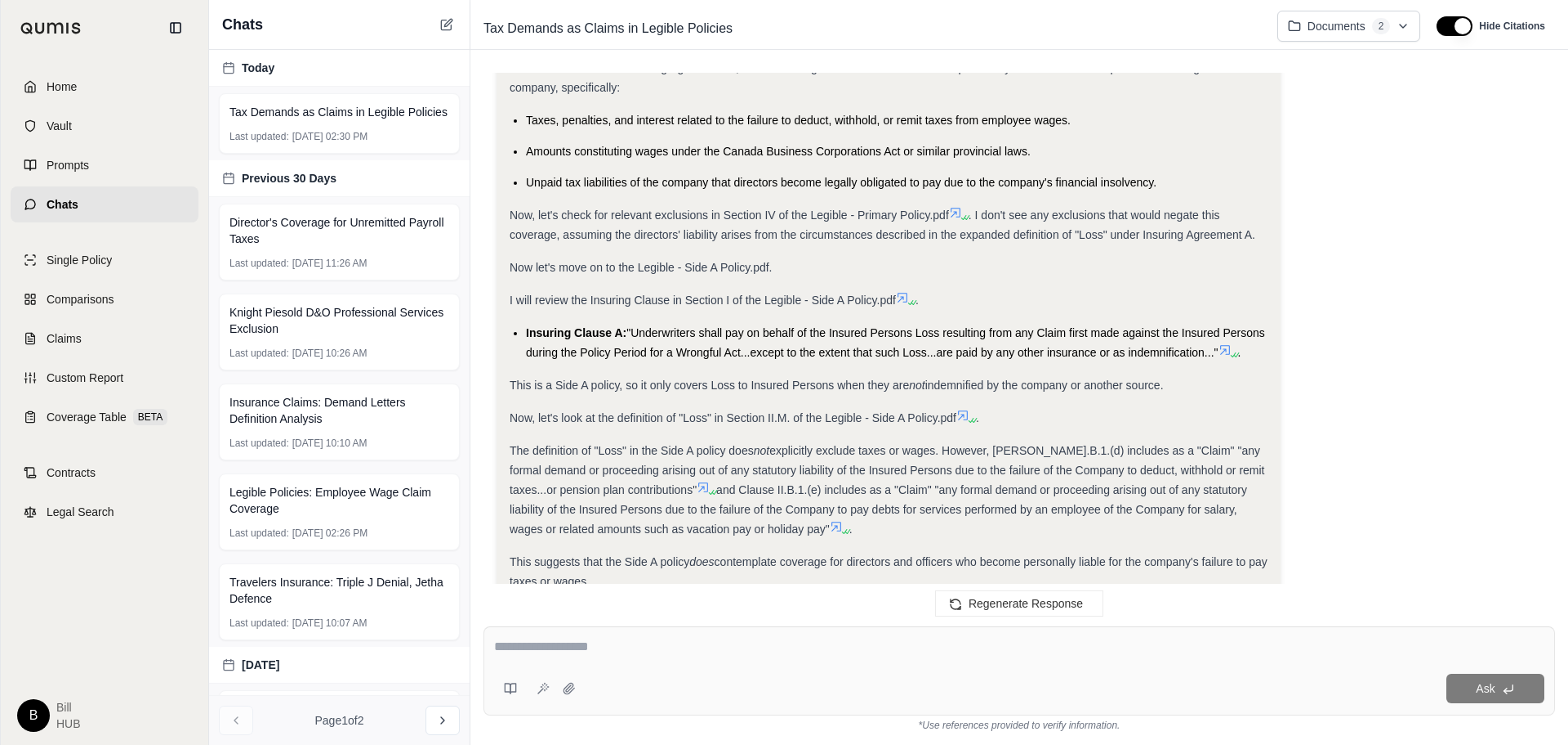
scroll to position [3147, 0]
